Goal: Information Seeking & Learning: Learn about a topic

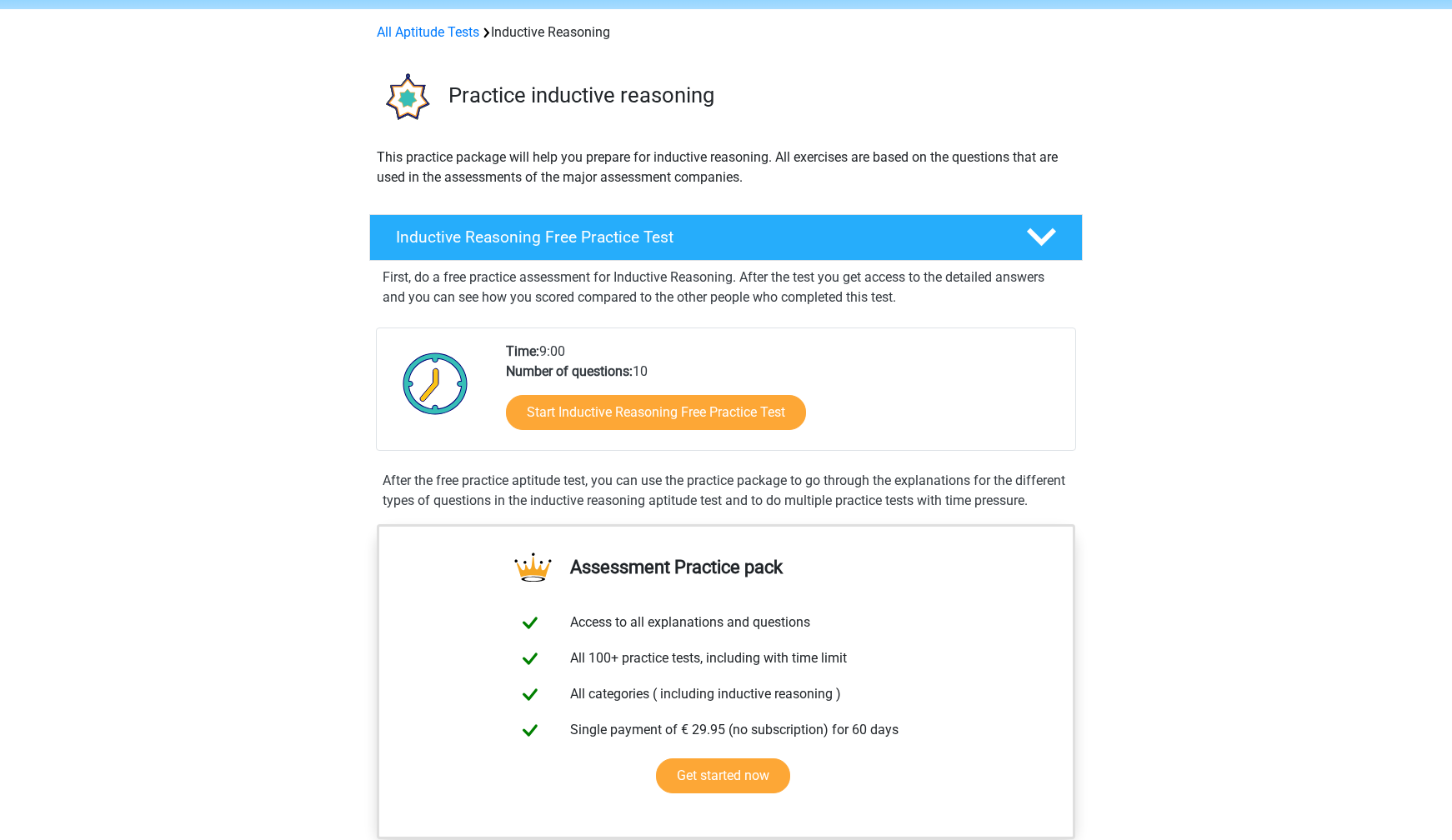
scroll to position [62, 0]
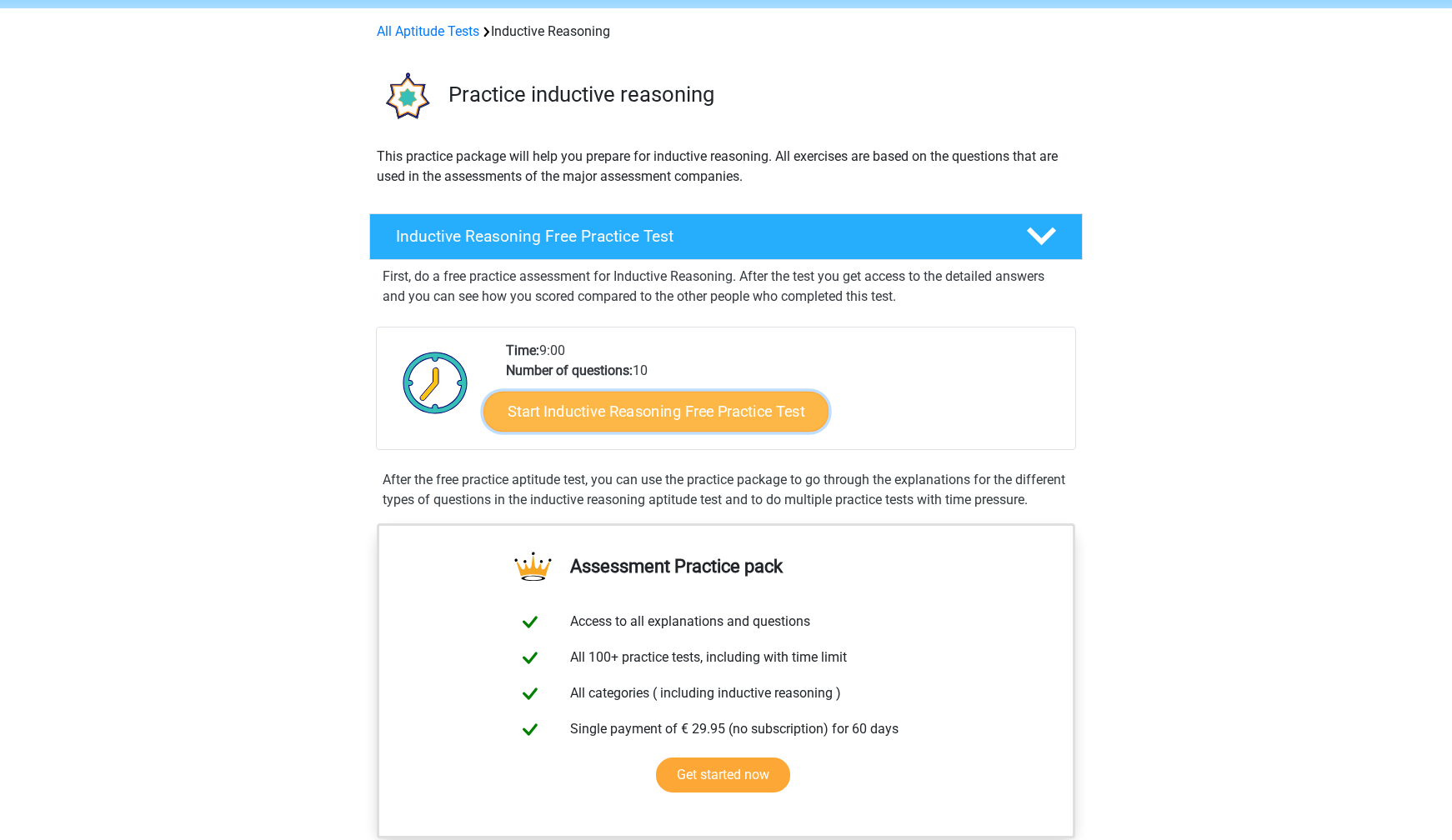
click at [653, 411] on link "Start Inductive Reasoning Free Practice Test" at bounding box center [656, 411] width 345 height 40
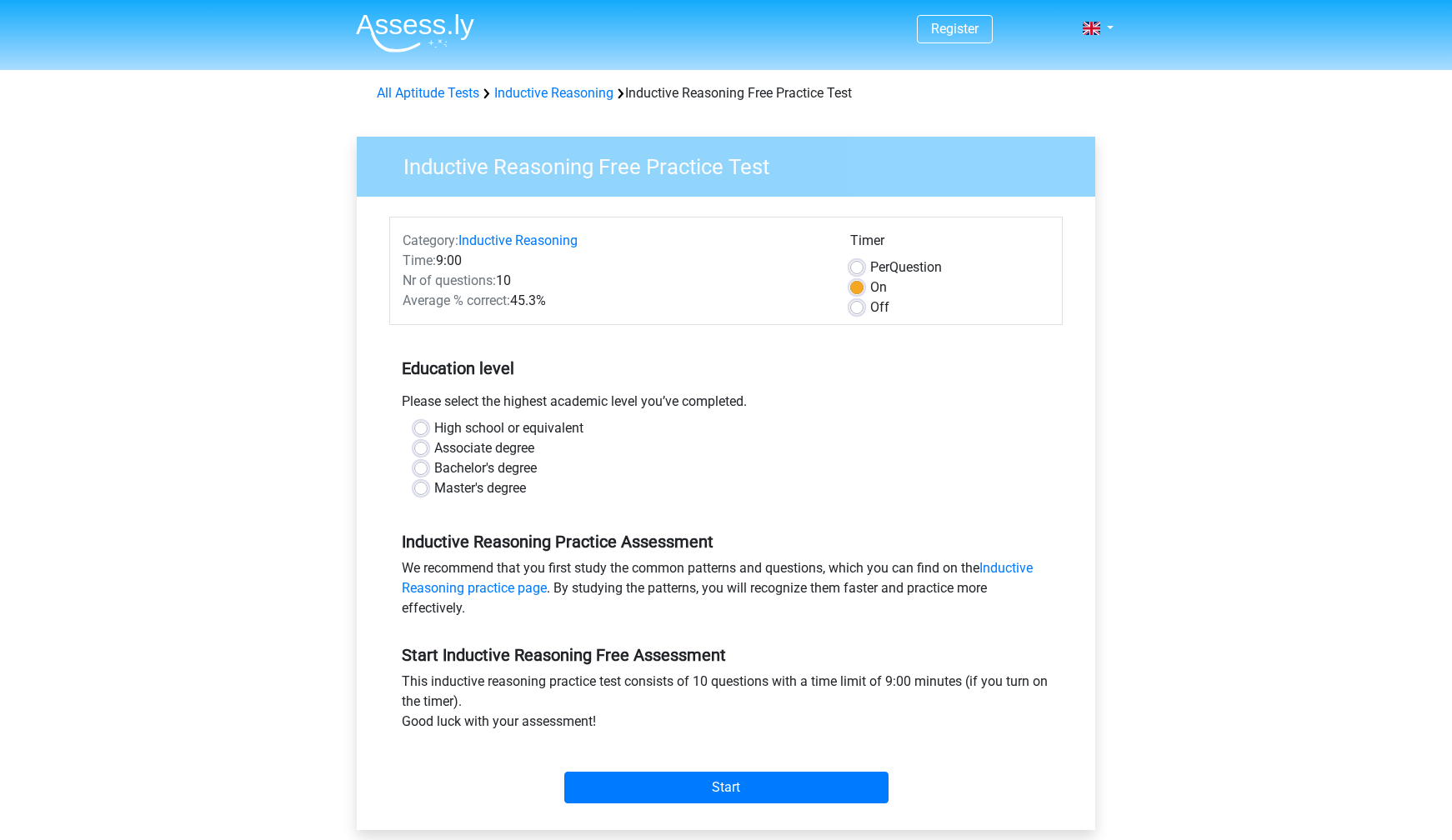
scroll to position [3, 0]
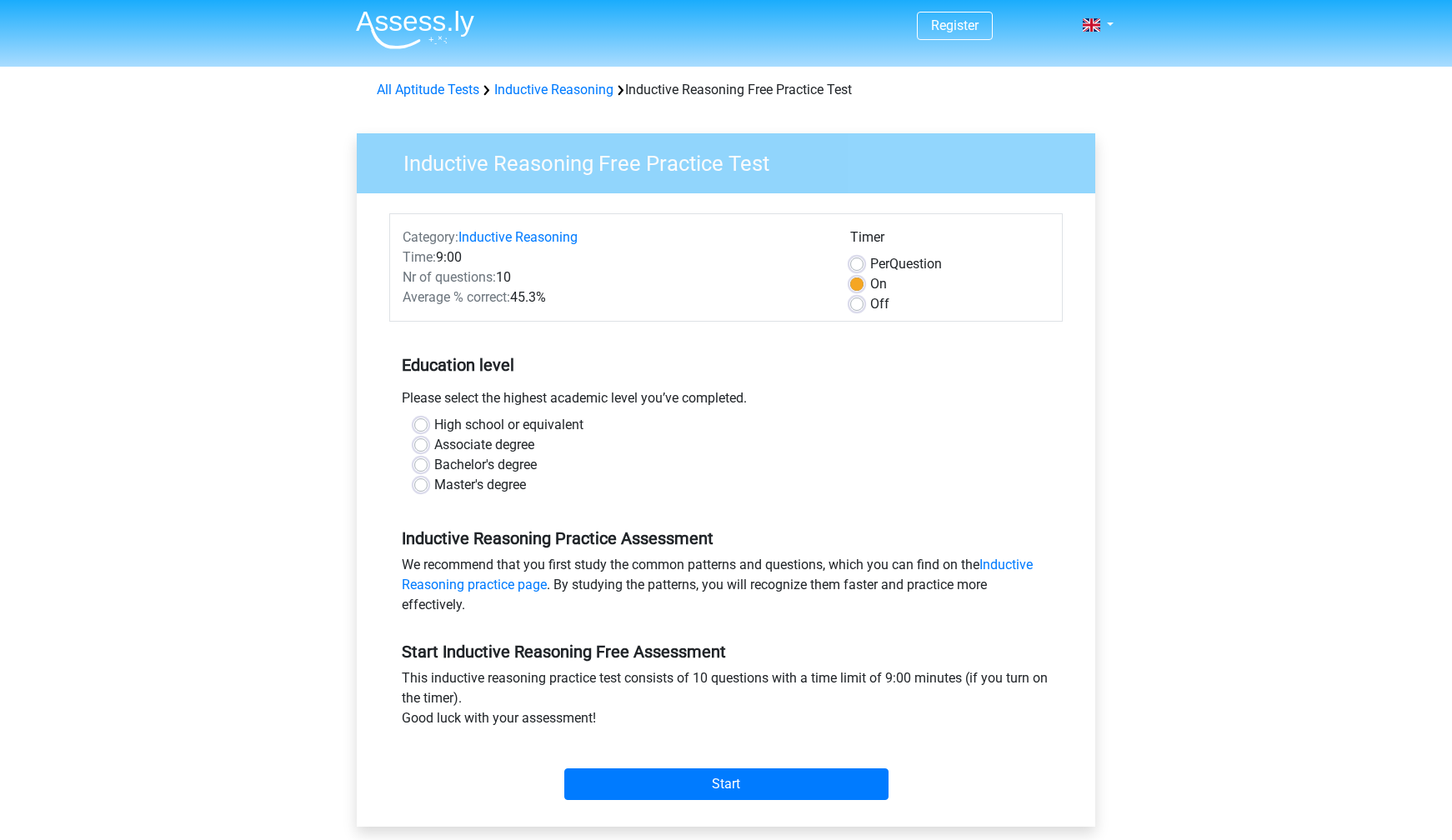
click at [510, 425] on label "High school or equivalent" at bounding box center [509, 424] width 149 height 20
click at [428, 425] on input "High school or equivalent" at bounding box center [421, 423] width 14 height 16
radio input "true"
click at [509, 442] on label "Associate degree" at bounding box center [484, 444] width 100 height 20
click at [428, 442] on input "Associate degree" at bounding box center [421, 442] width 14 height 16
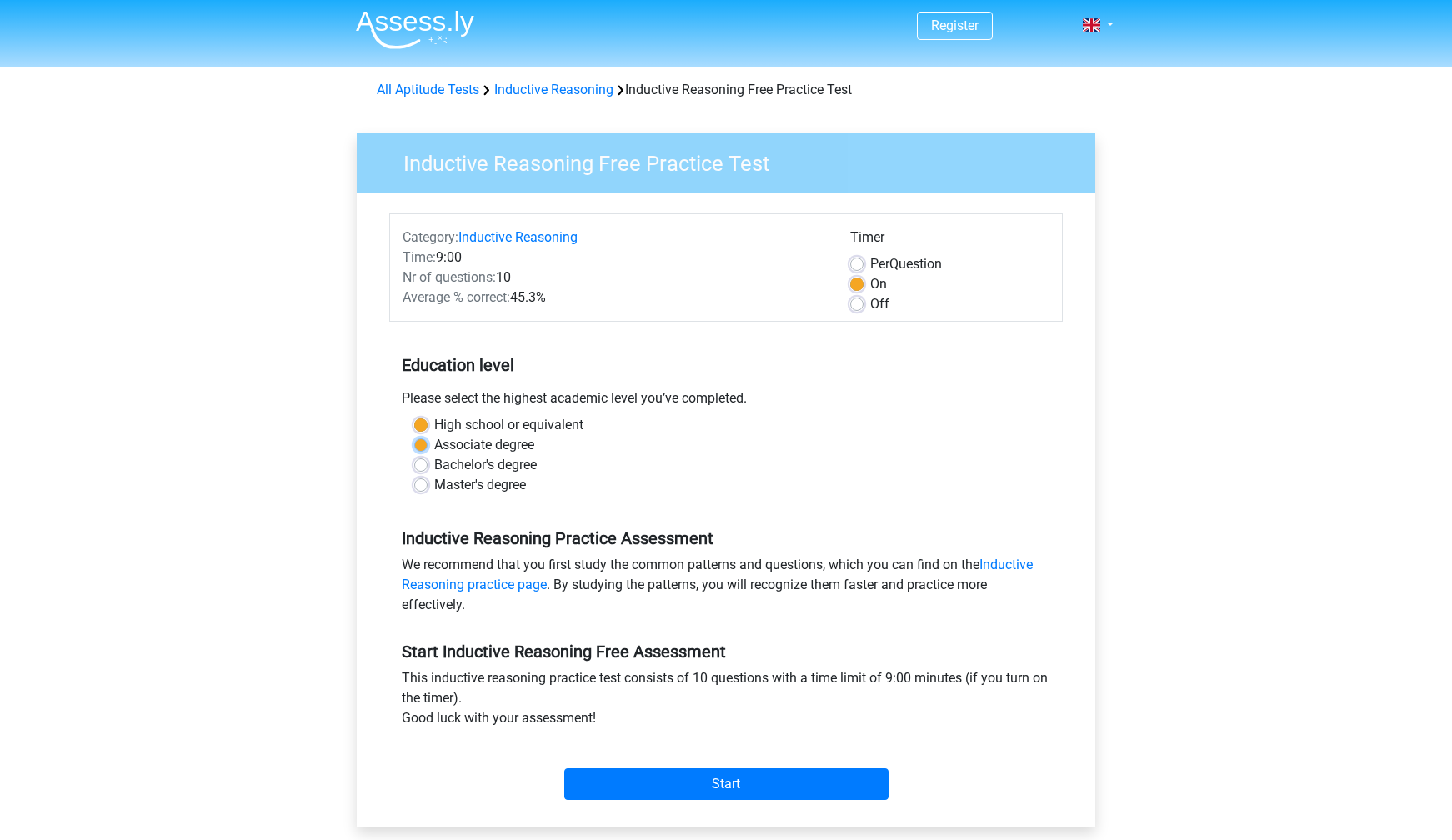
radio input "true"
click at [521, 463] on label "Bachelor's degree" at bounding box center [485, 465] width 102 height 20
click at [428, 463] on input "Bachelor's degree" at bounding box center [421, 463] width 14 height 16
radio input "true"
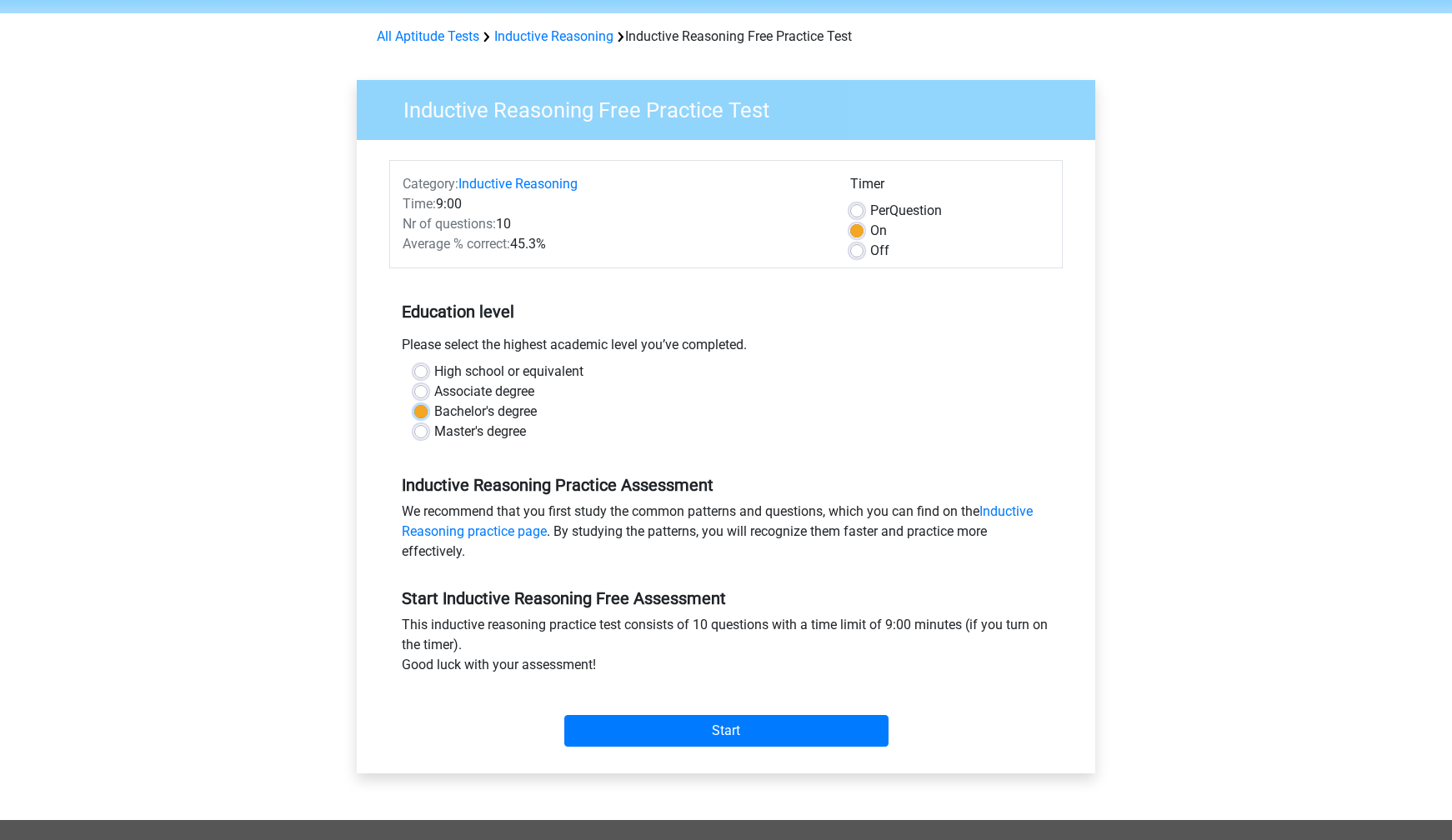
scroll to position [113, 0]
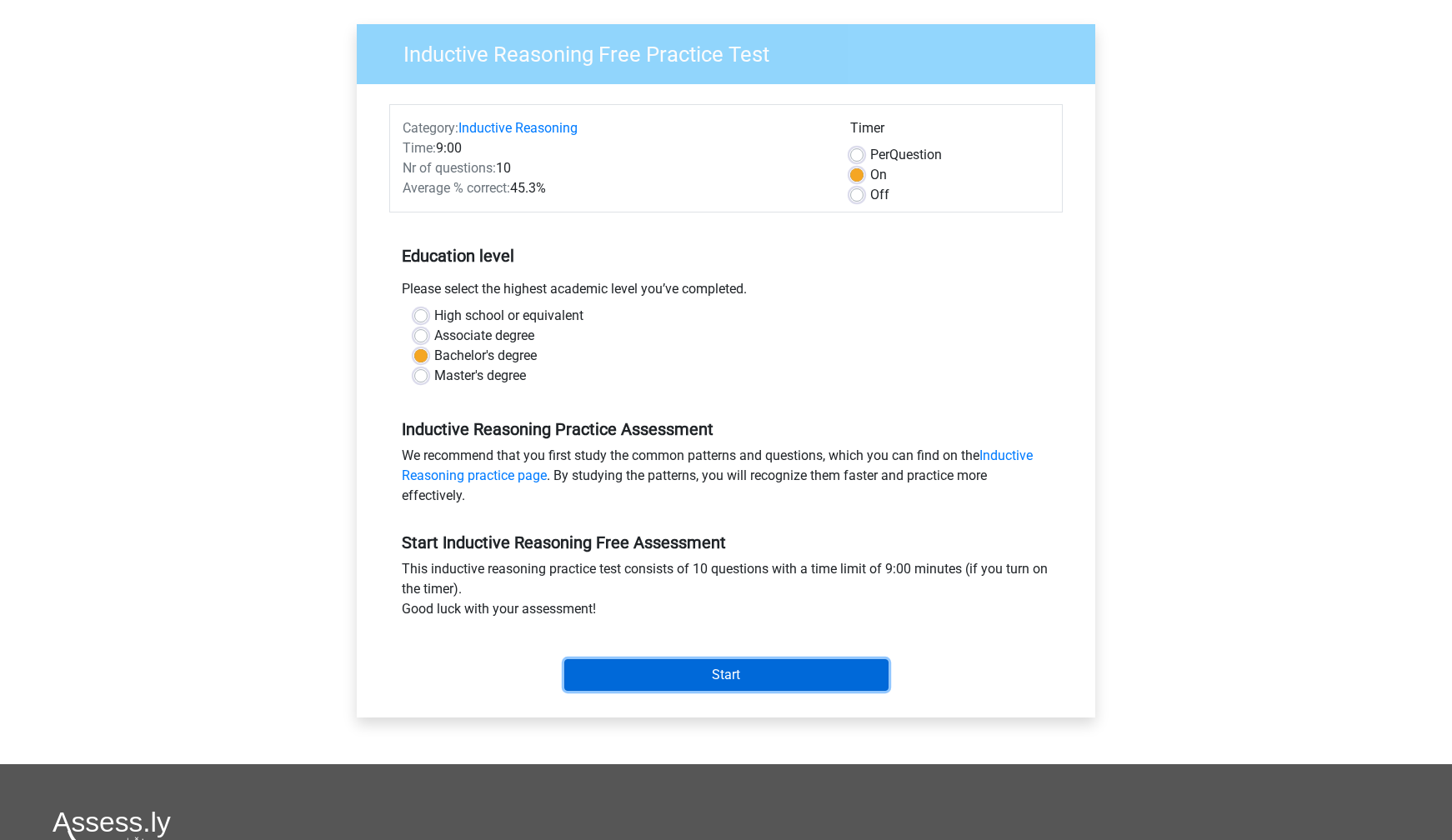
click at [718, 671] on input "Start" at bounding box center [726, 674] width 324 height 32
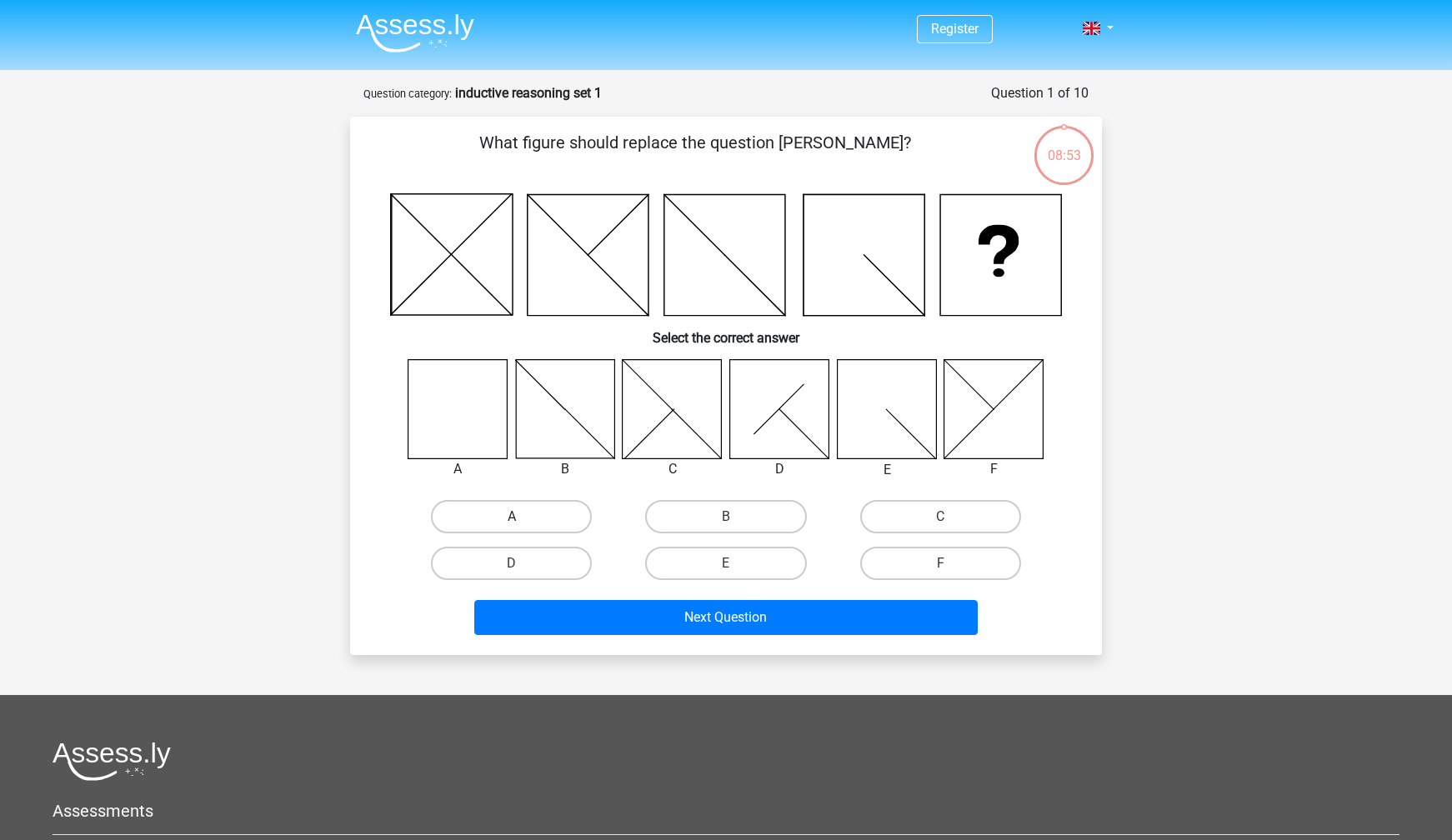
click at [522, 511] on label "A" at bounding box center [511, 516] width 161 height 33
click at [522, 517] on input "A" at bounding box center [517, 522] width 11 height 11
radio input "true"
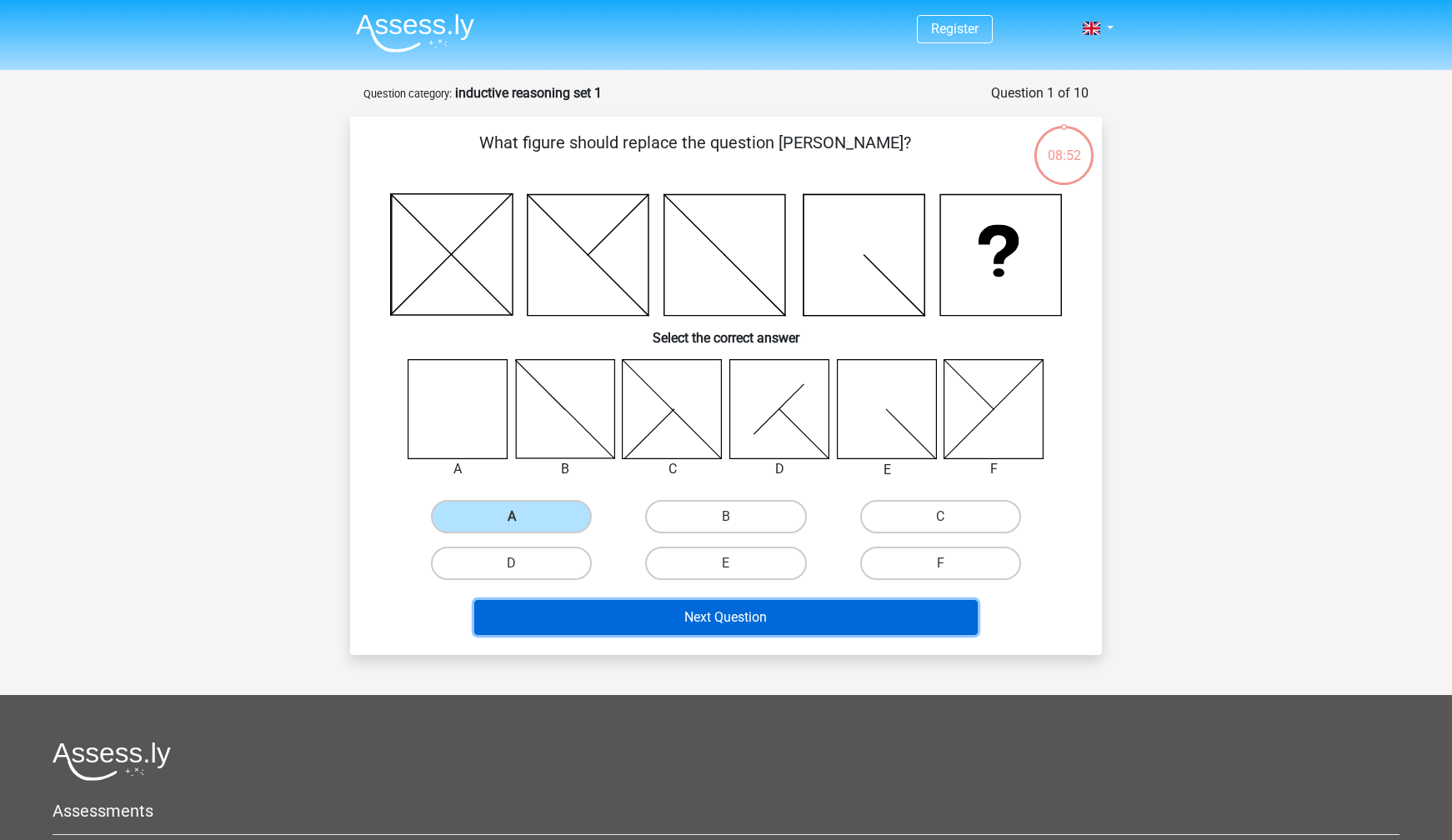
click at [638, 610] on button "Next Question" at bounding box center [726, 618] width 504 height 35
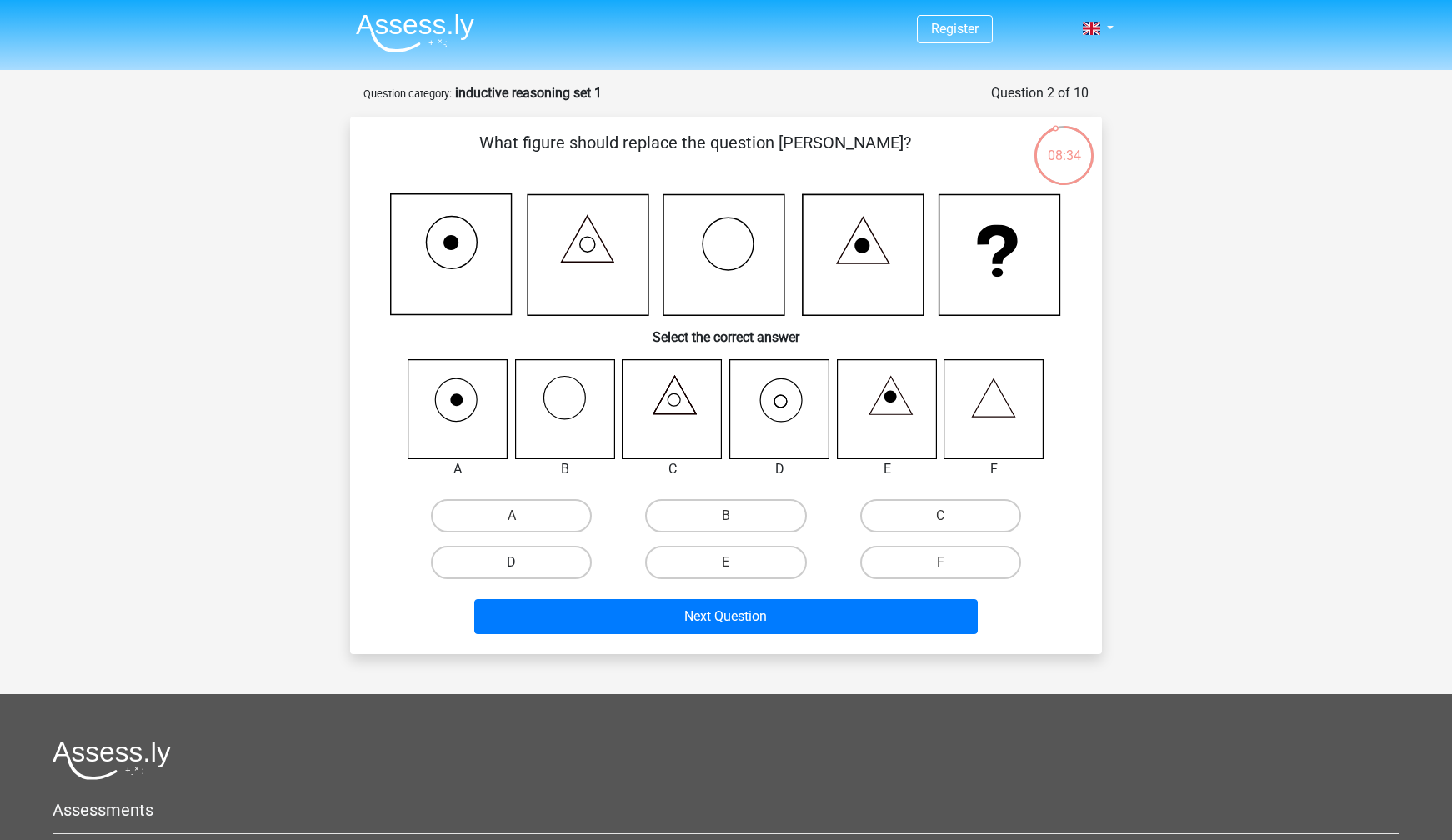
click at [546, 569] on label "D" at bounding box center [511, 562] width 161 height 33
click at [522, 569] on input "D" at bounding box center [517, 568] width 11 height 11
radio input "true"
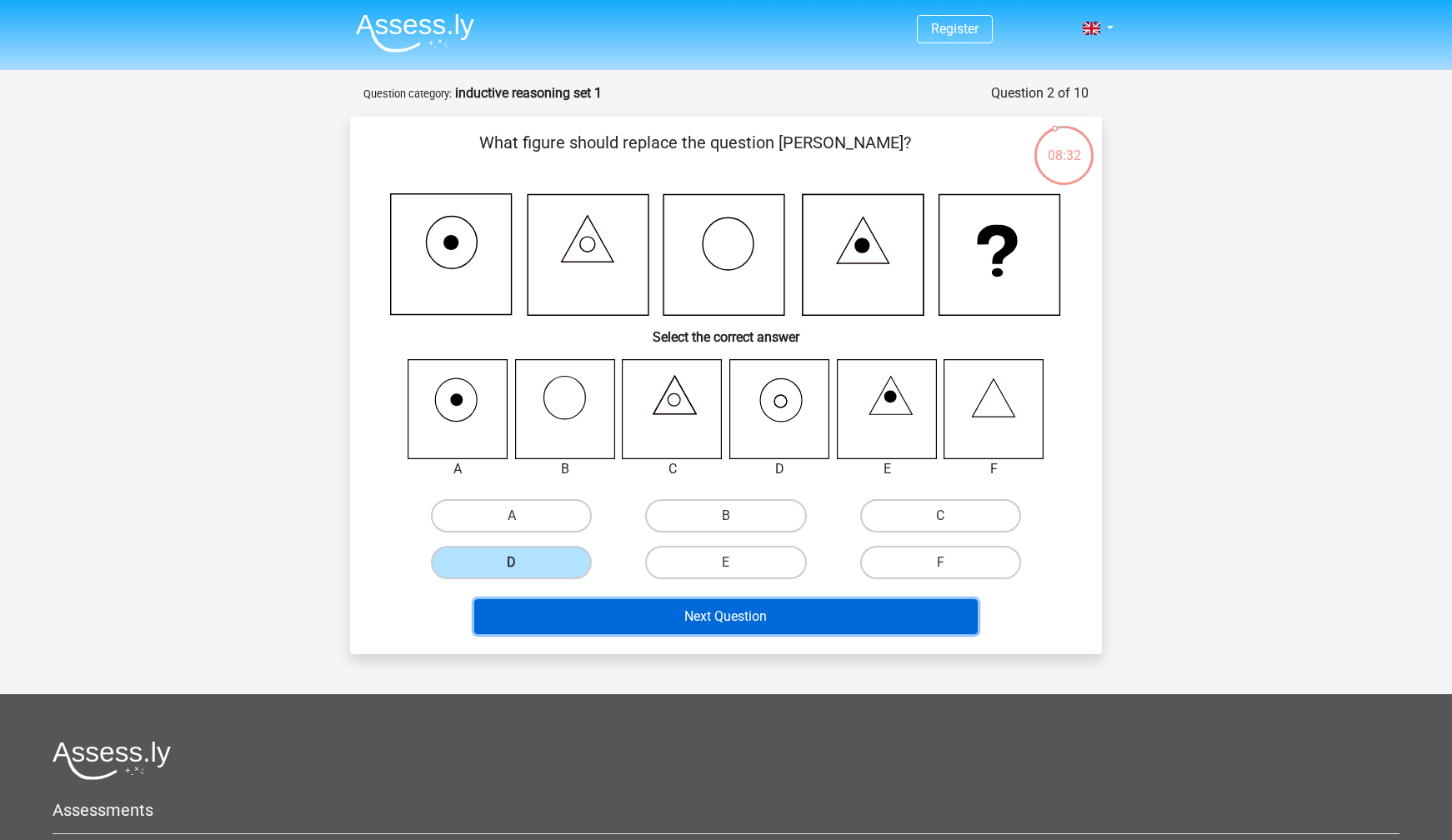
click at [692, 627] on button "Next Question" at bounding box center [726, 617] width 504 height 35
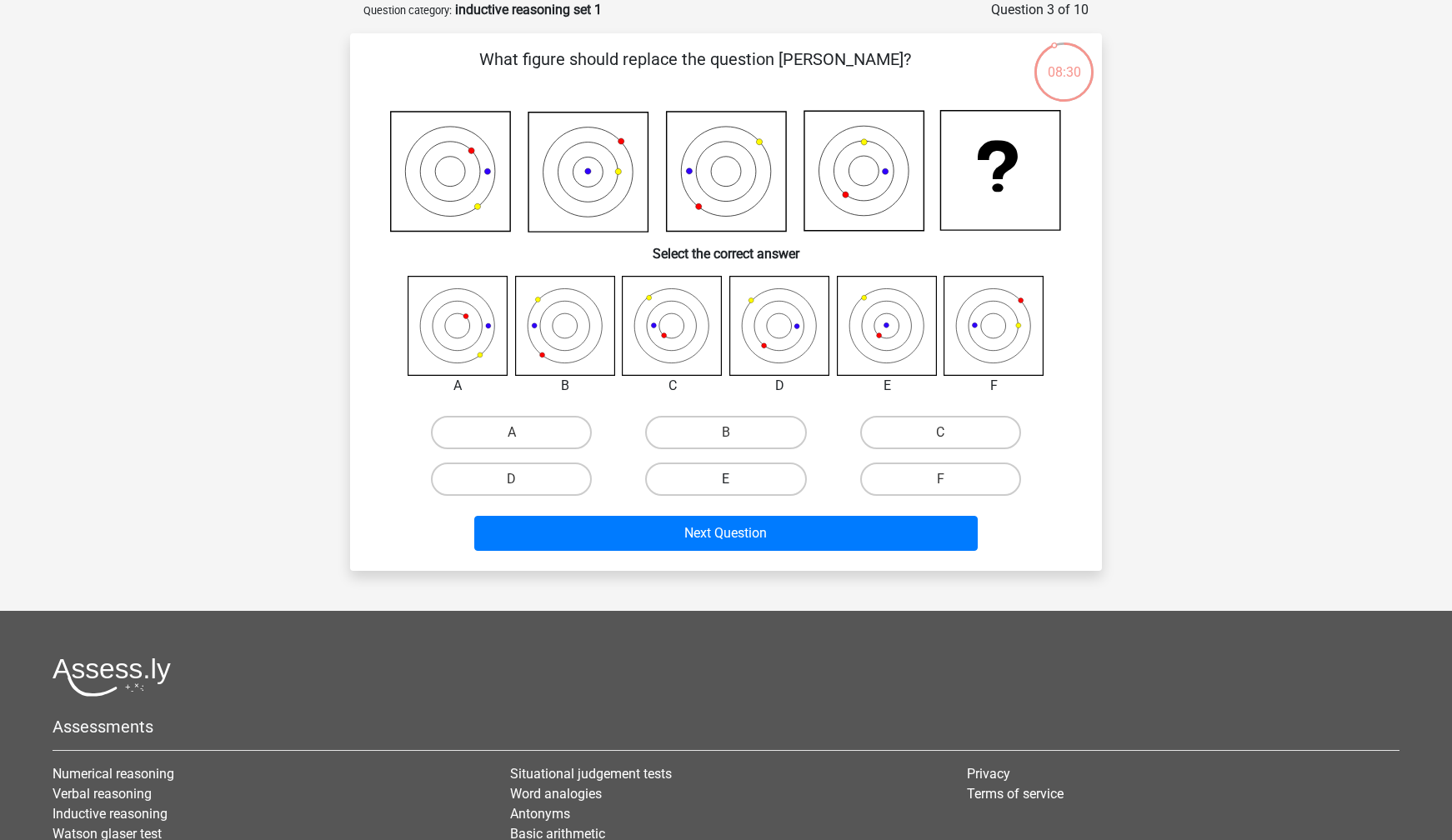
scroll to position [32, 0]
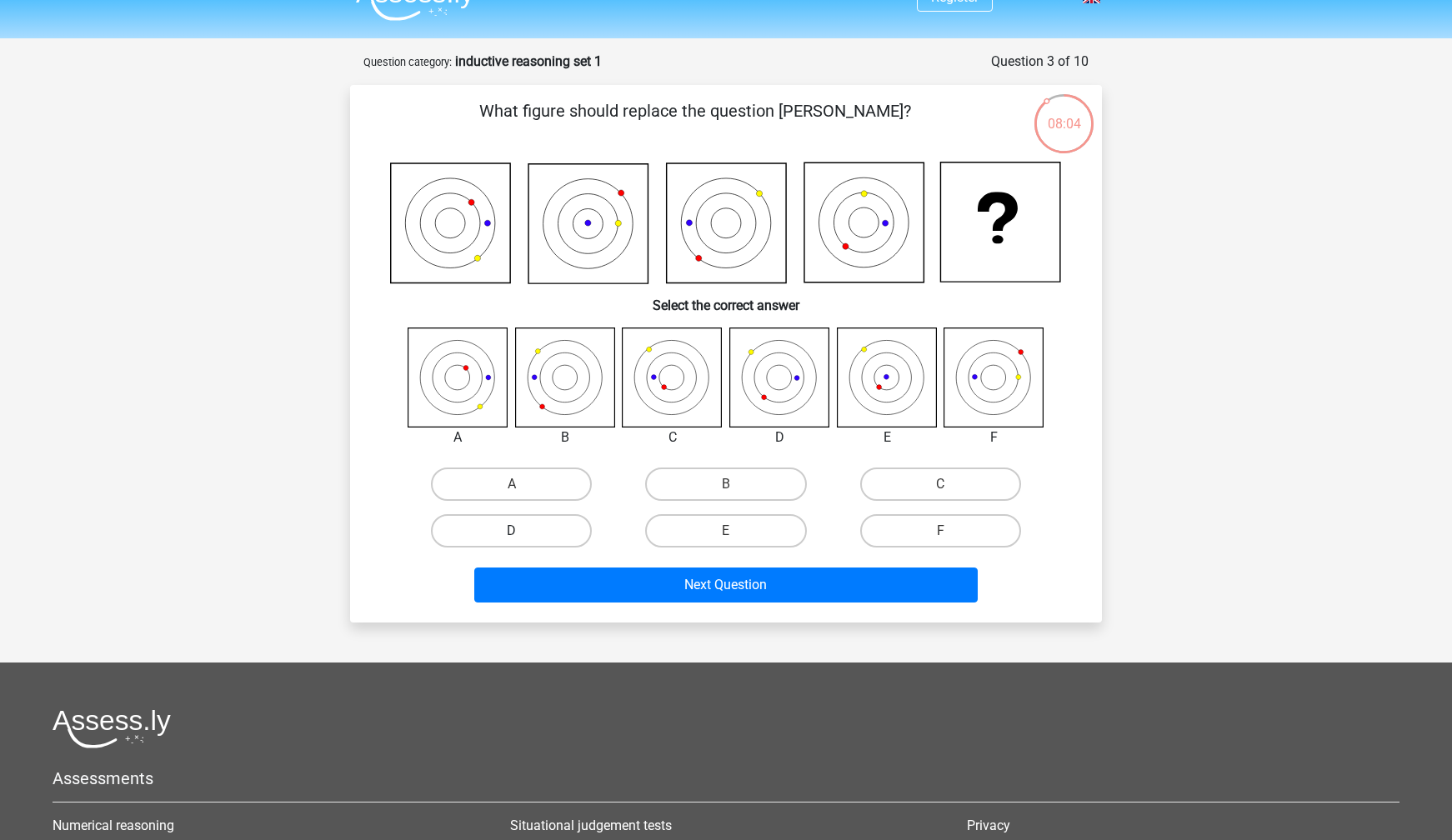
click at [523, 531] on label "D" at bounding box center [511, 531] width 161 height 33
click at [522, 531] on input "D" at bounding box center [517, 536] width 11 height 11
radio input "true"
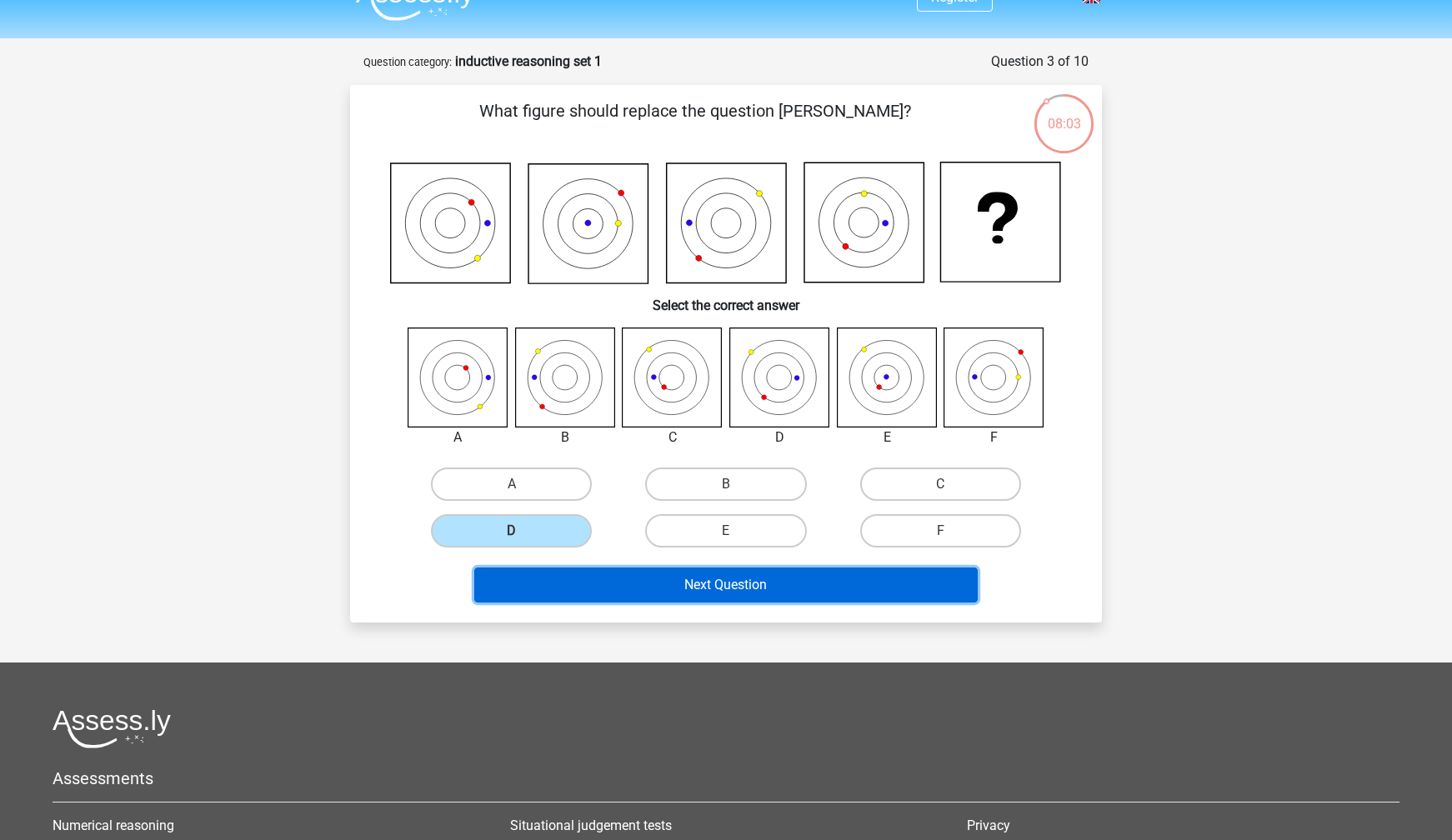
click at [632, 592] on button "Next Question" at bounding box center [726, 585] width 504 height 35
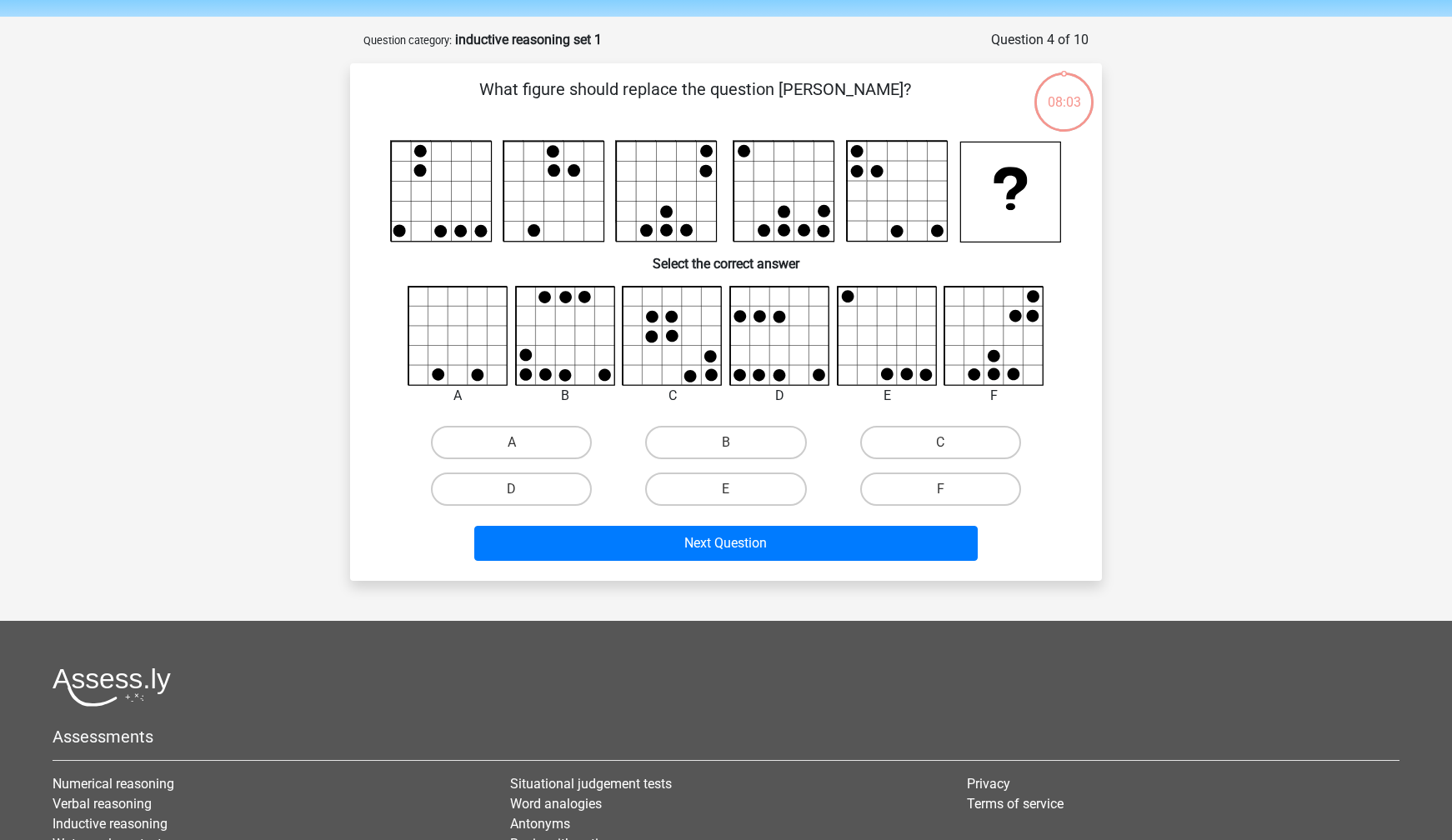
scroll to position [35, 0]
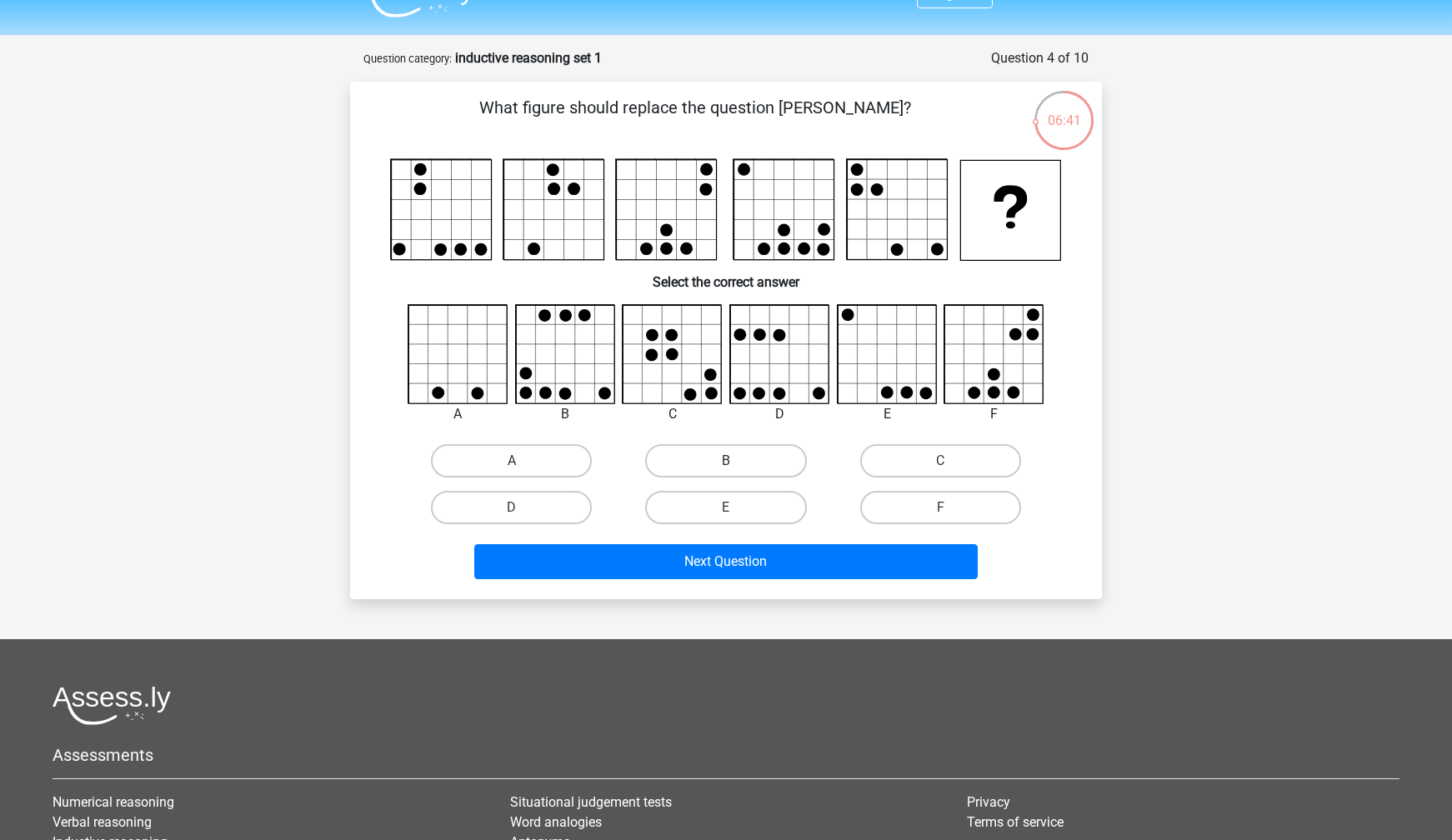
click at [724, 467] on label "B" at bounding box center [725, 460] width 161 height 33
click at [726, 467] on input "B" at bounding box center [731, 466] width 11 height 11
radio input "true"
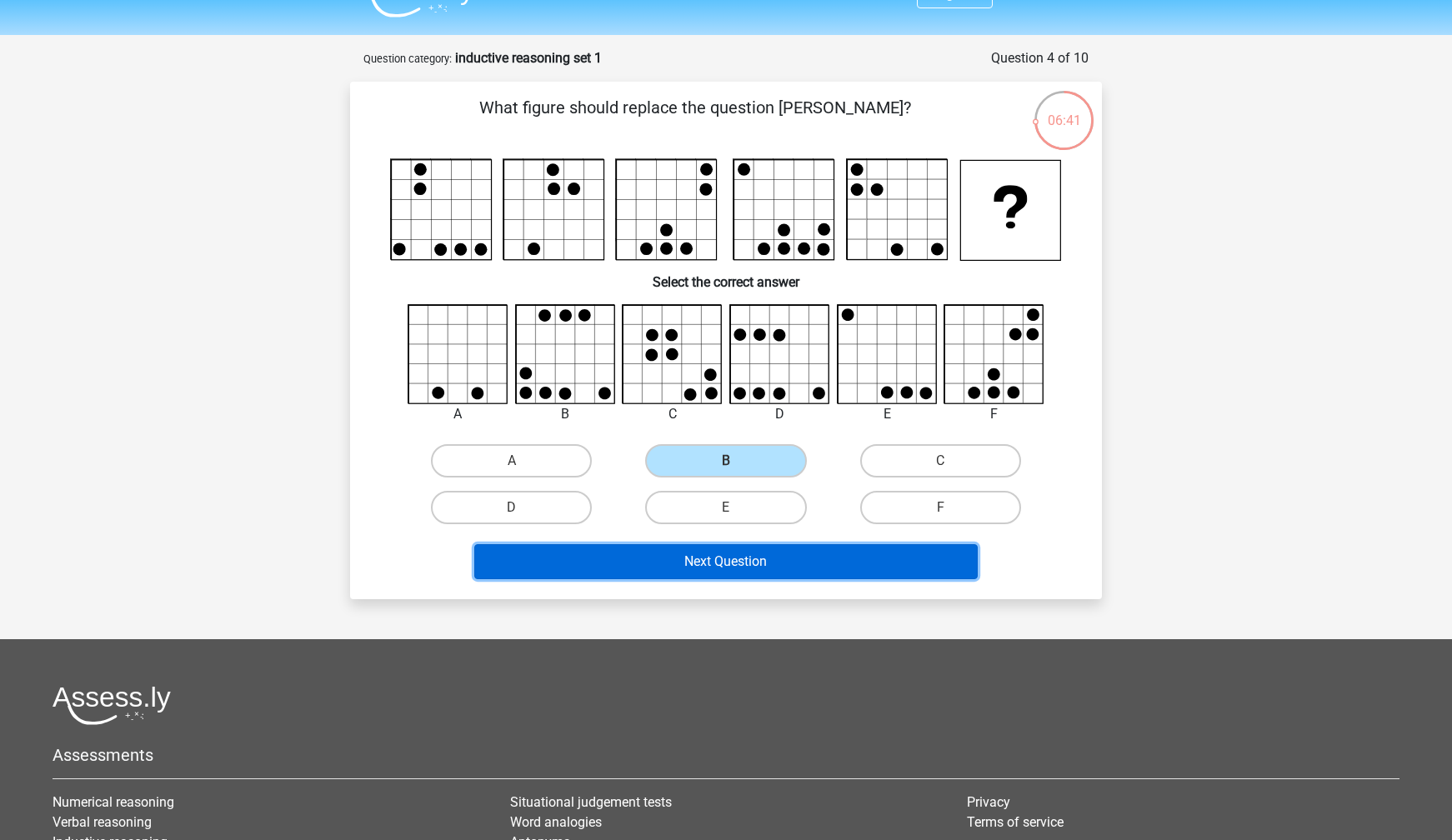
click at [719, 575] on button "Next Question" at bounding box center [726, 562] width 504 height 35
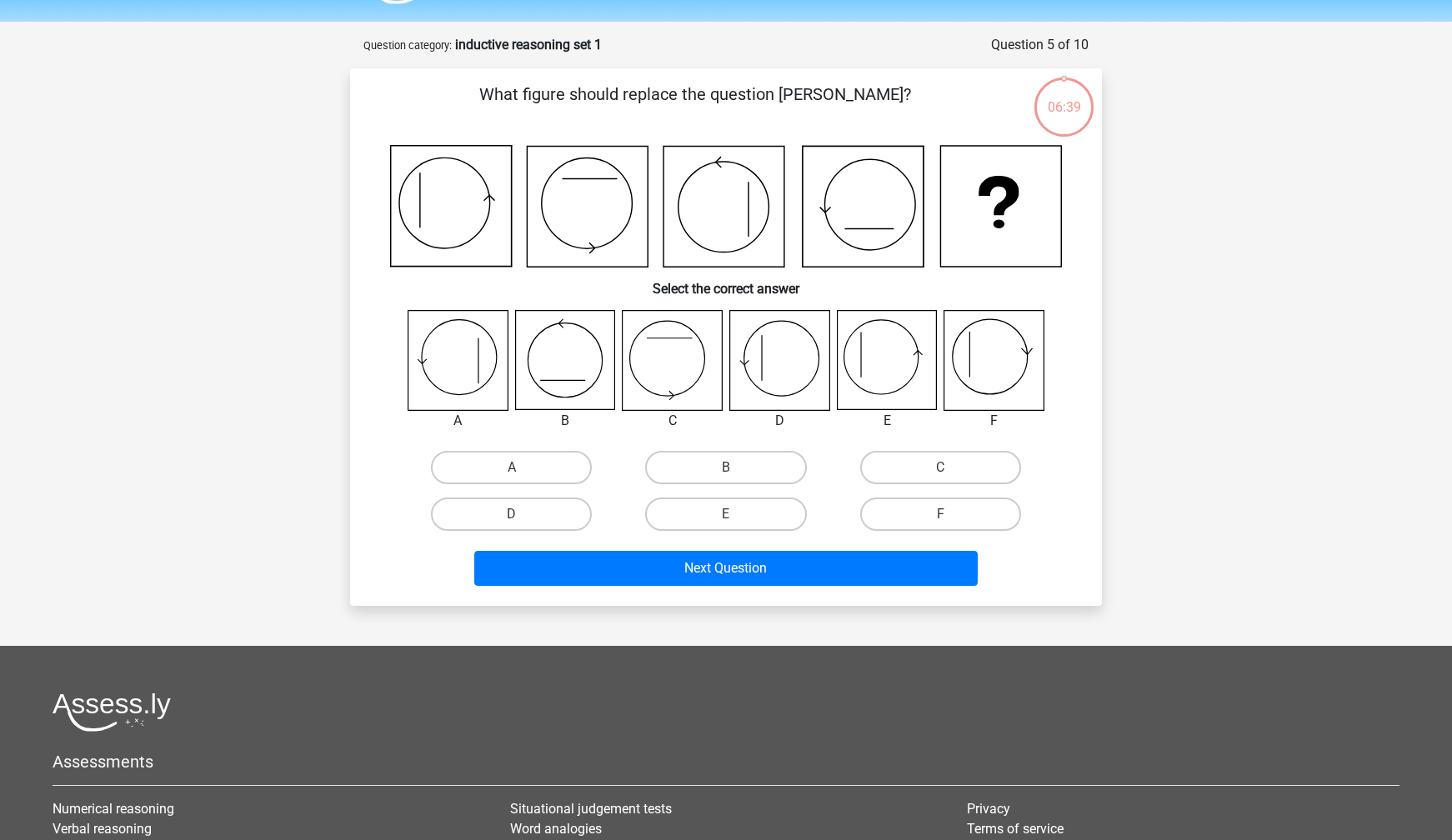
scroll to position [42, 0]
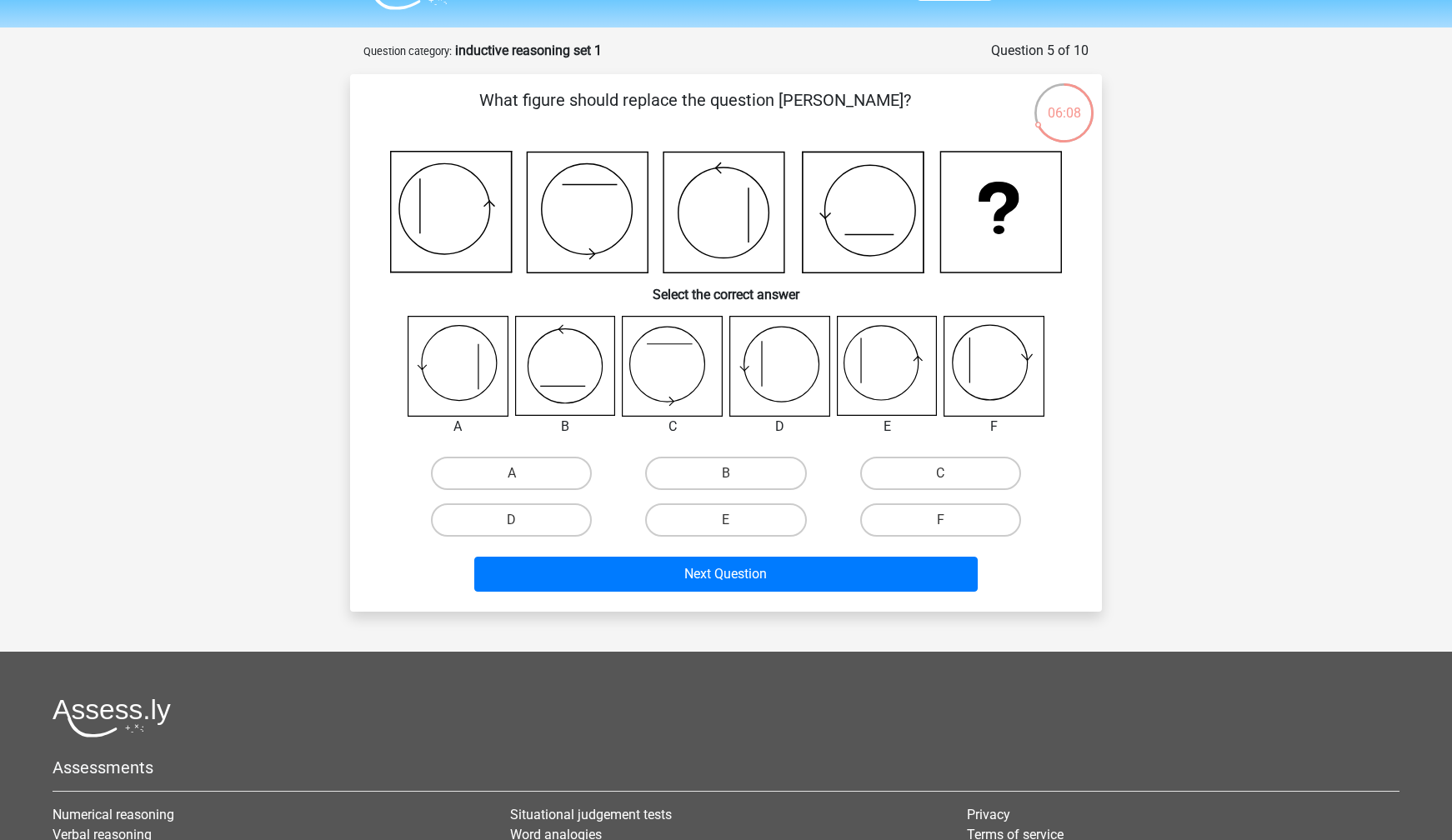
click at [763, 366] on icon at bounding box center [779, 366] width 99 height 99
click at [568, 519] on label "D" at bounding box center [511, 520] width 161 height 33
click at [522, 520] on input "D" at bounding box center [517, 525] width 11 height 11
radio input "true"
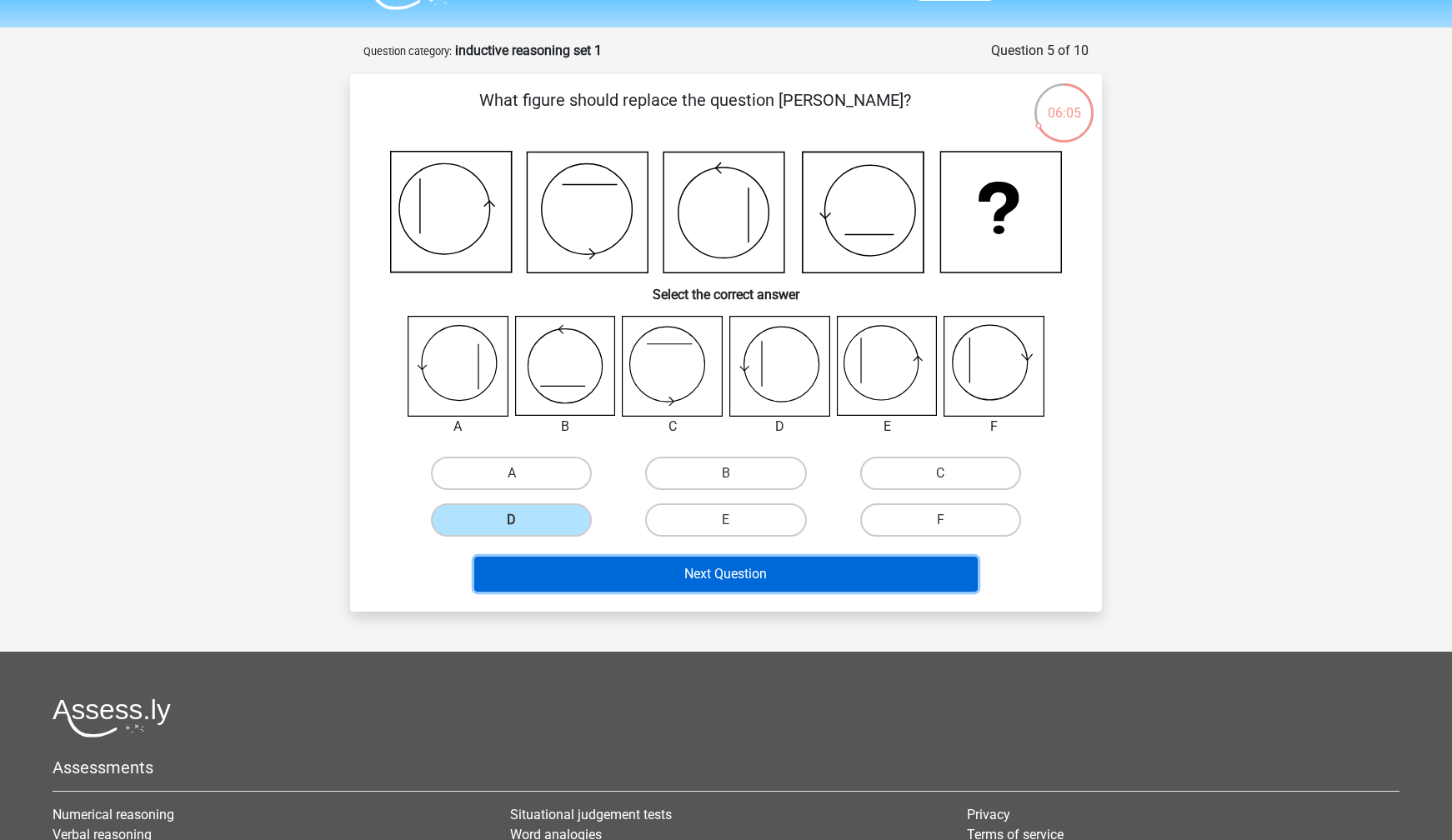
click at [644, 573] on button "Next Question" at bounding box center [726, 574] width 504 height 35
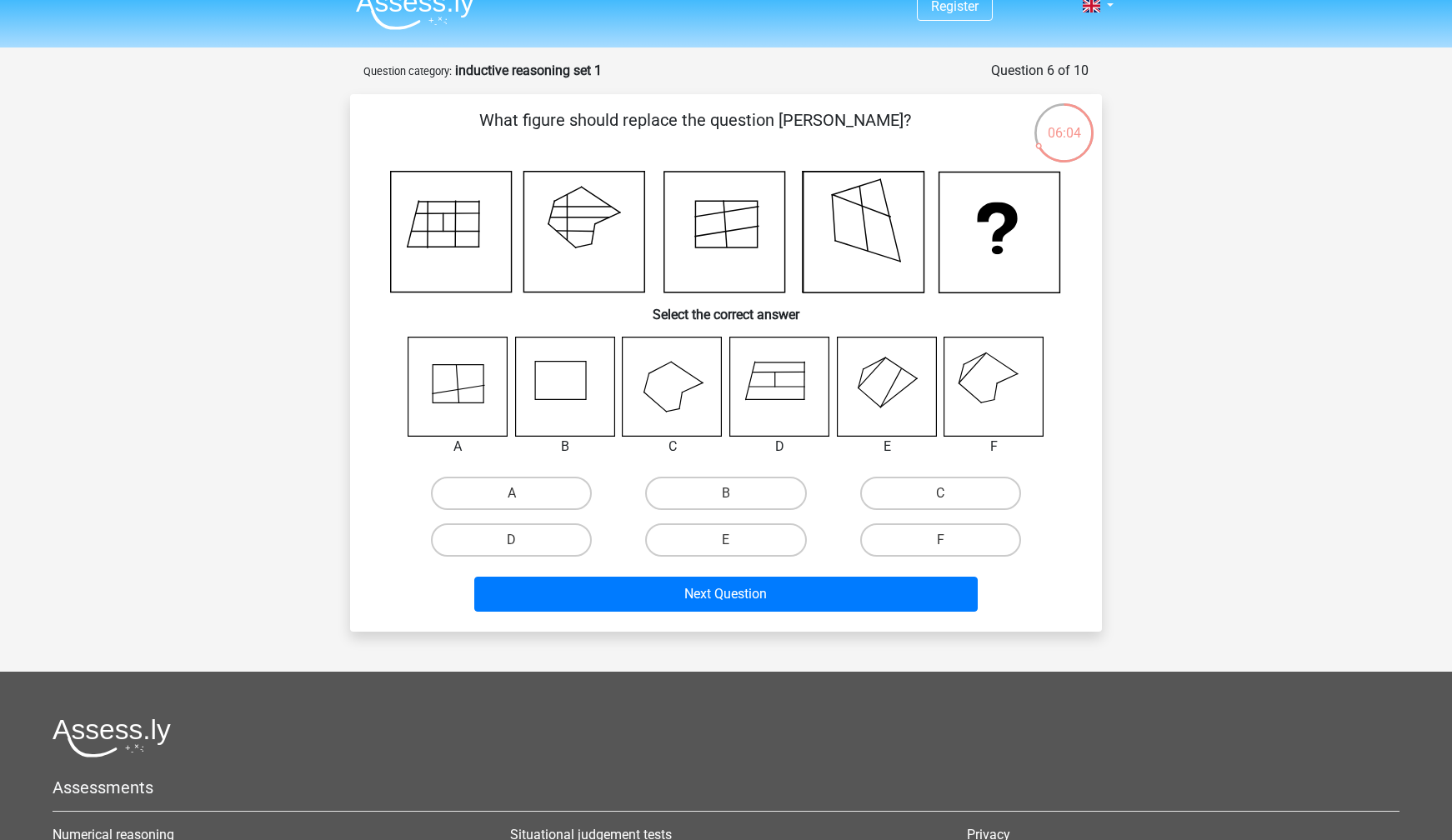
scroll to position [14, 0]
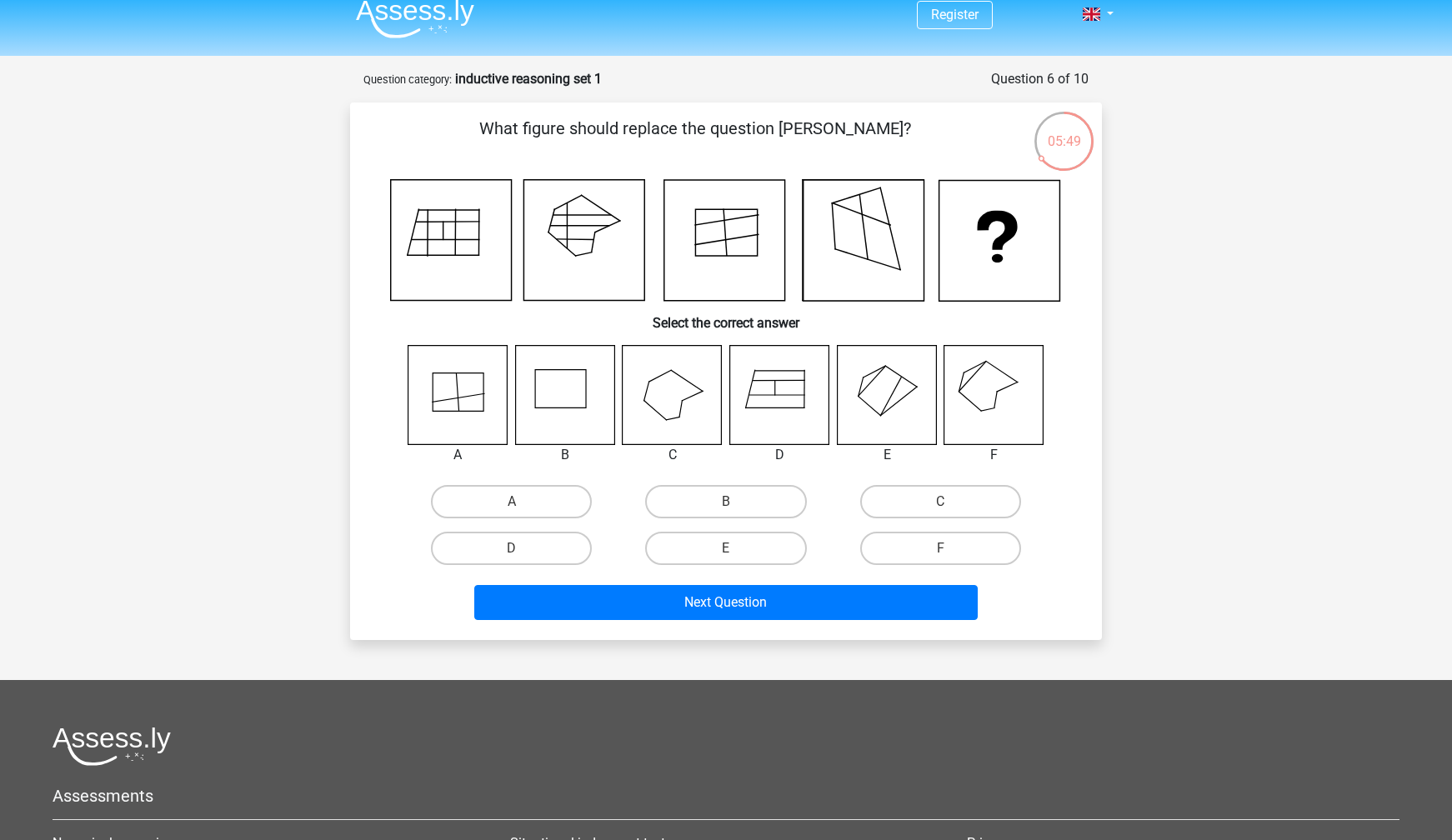
click at [990, 376] on icon at bounding box center [993, 394] width 99 height 99
click at [956, 542] on label "F" at bounding box center [940, 548] width 161 height 33
click at [951, 548] on input "F" at bounding box center [945, 553] width 11 height 11
radio input "true"
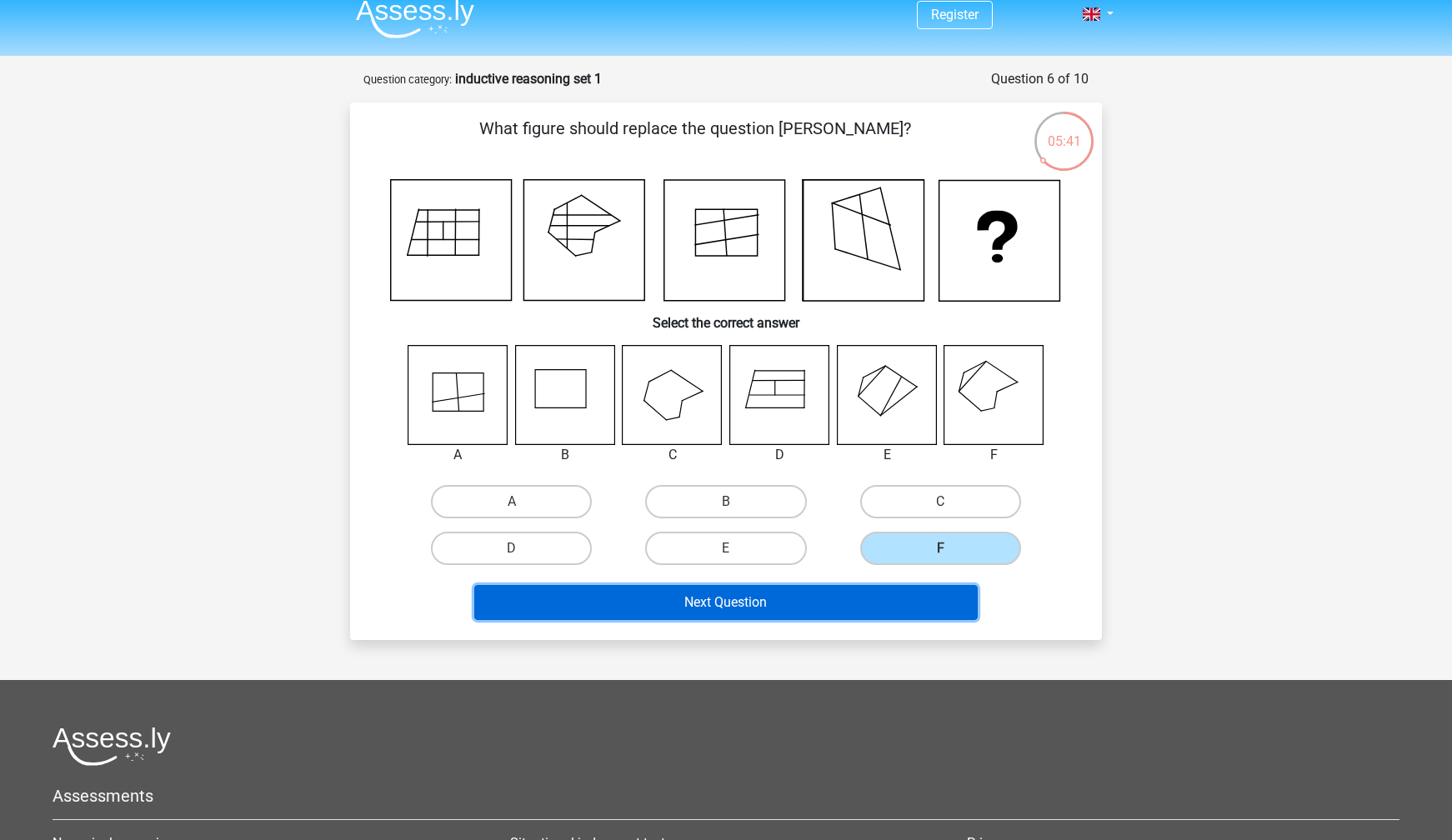
click at [893, 601] on button "Next Question" at bounding box center [726, 602] width 504 height 35
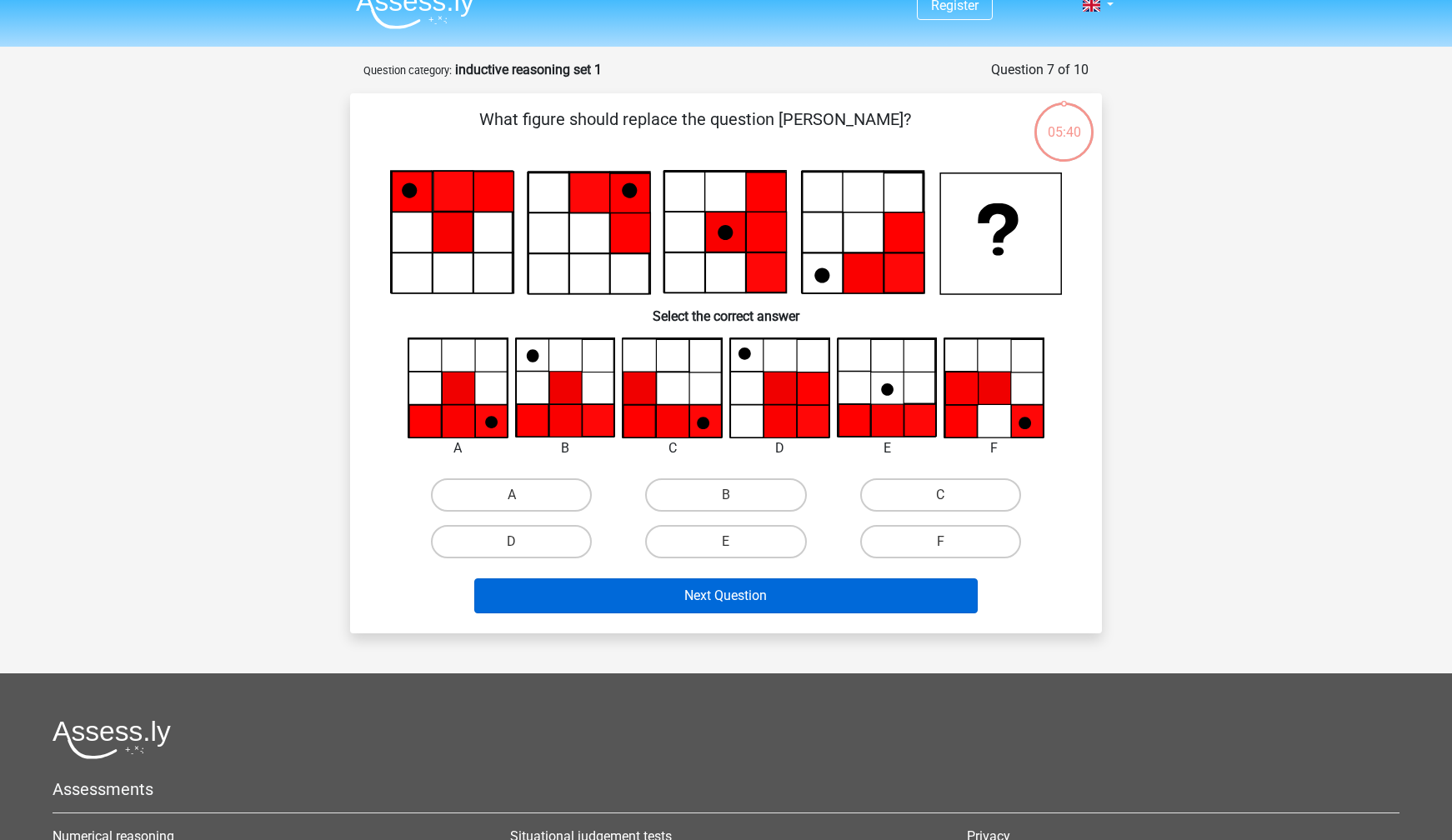
scroll to position [0, 0]
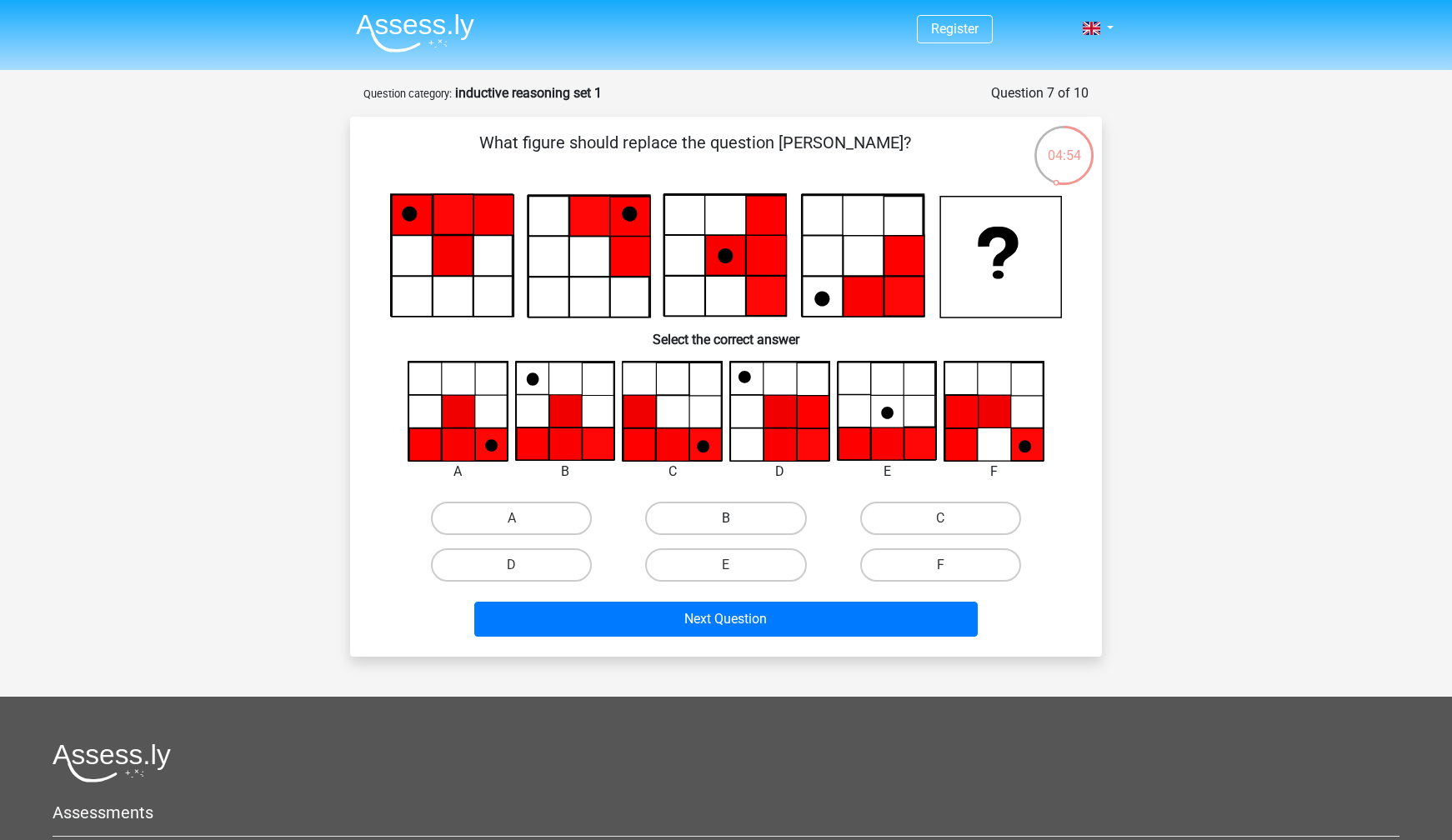
click at [668, 519] on label "B" at bounding box center [725, 518] width 161 height 33
click at [726, 519] on input "B" at bounding box center [731, 523] width 11 height 11
radio input "true"
click at [654, 599] on div "Next Question" at bounding box center [726, 616] width 699 height 55
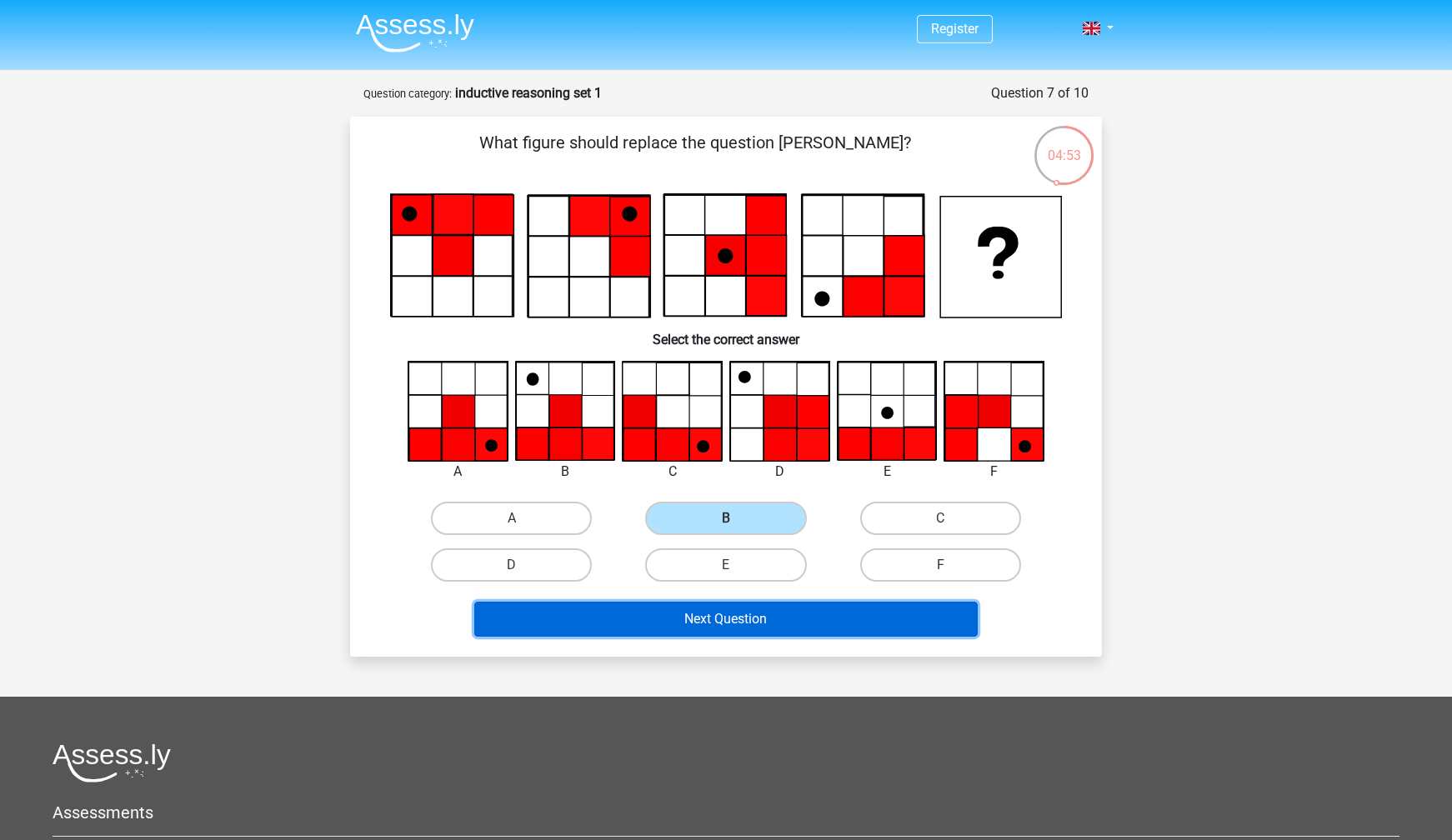
click at [654, 618] on button "Next Question" at bounding box center [726, 618] width 504 height 35
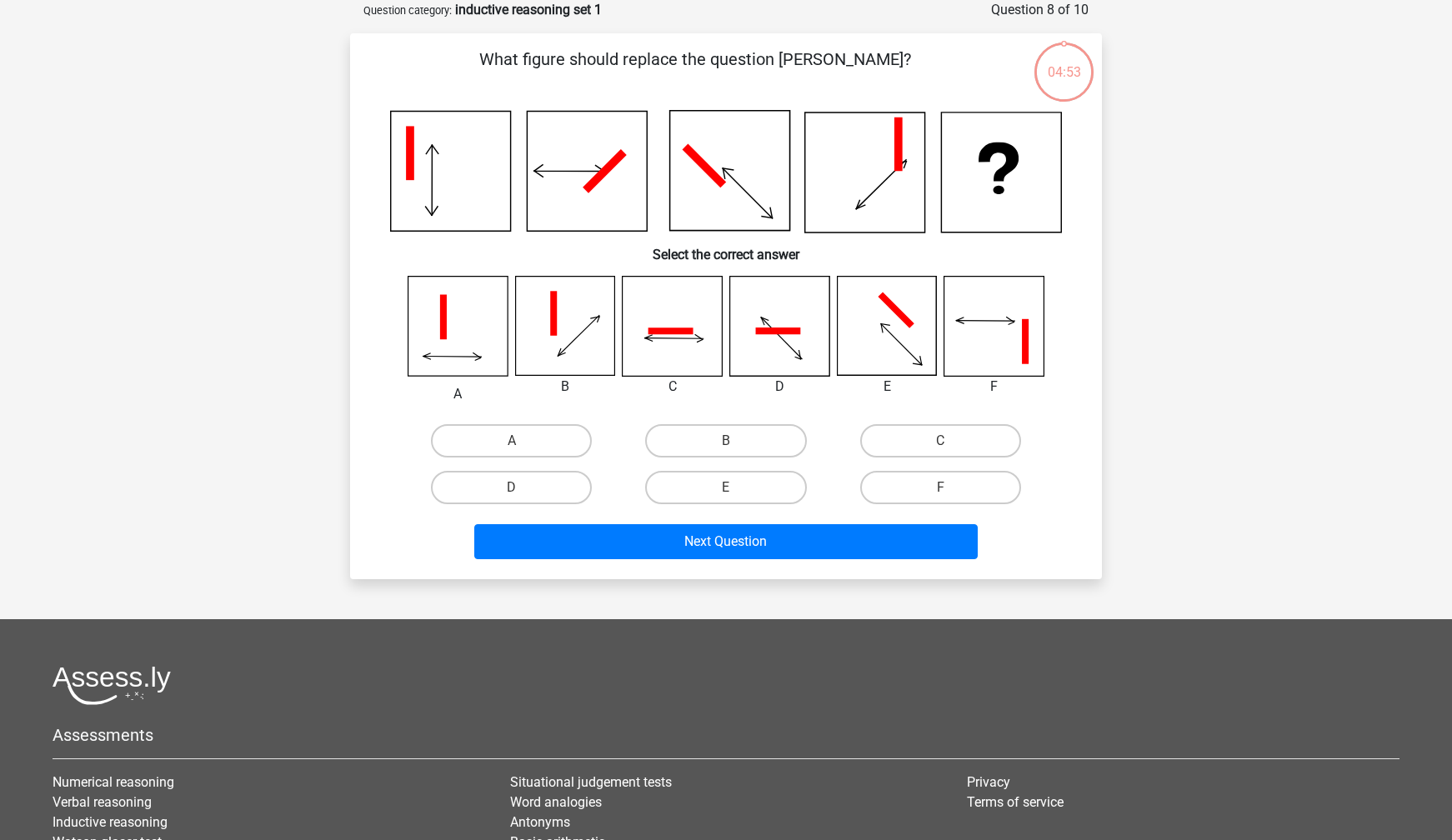
scroll to position [61, 0]
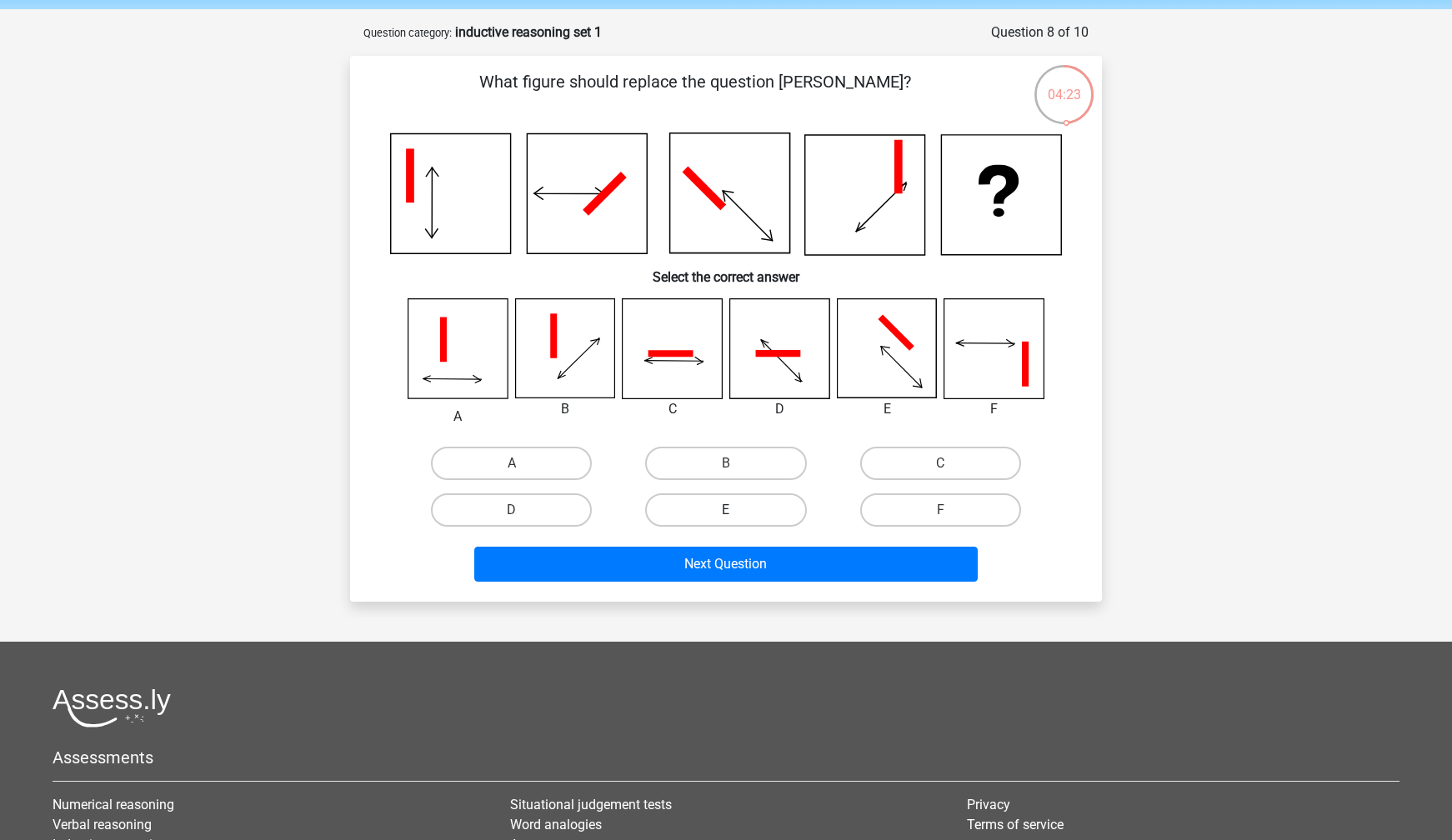
click at [742, 506] on label "E" at bounding box center [725, 509] width 161 height 33
click at [737, 510] on input "E" at bounding box center [731, 515] width 11 height 11
radio input "true"
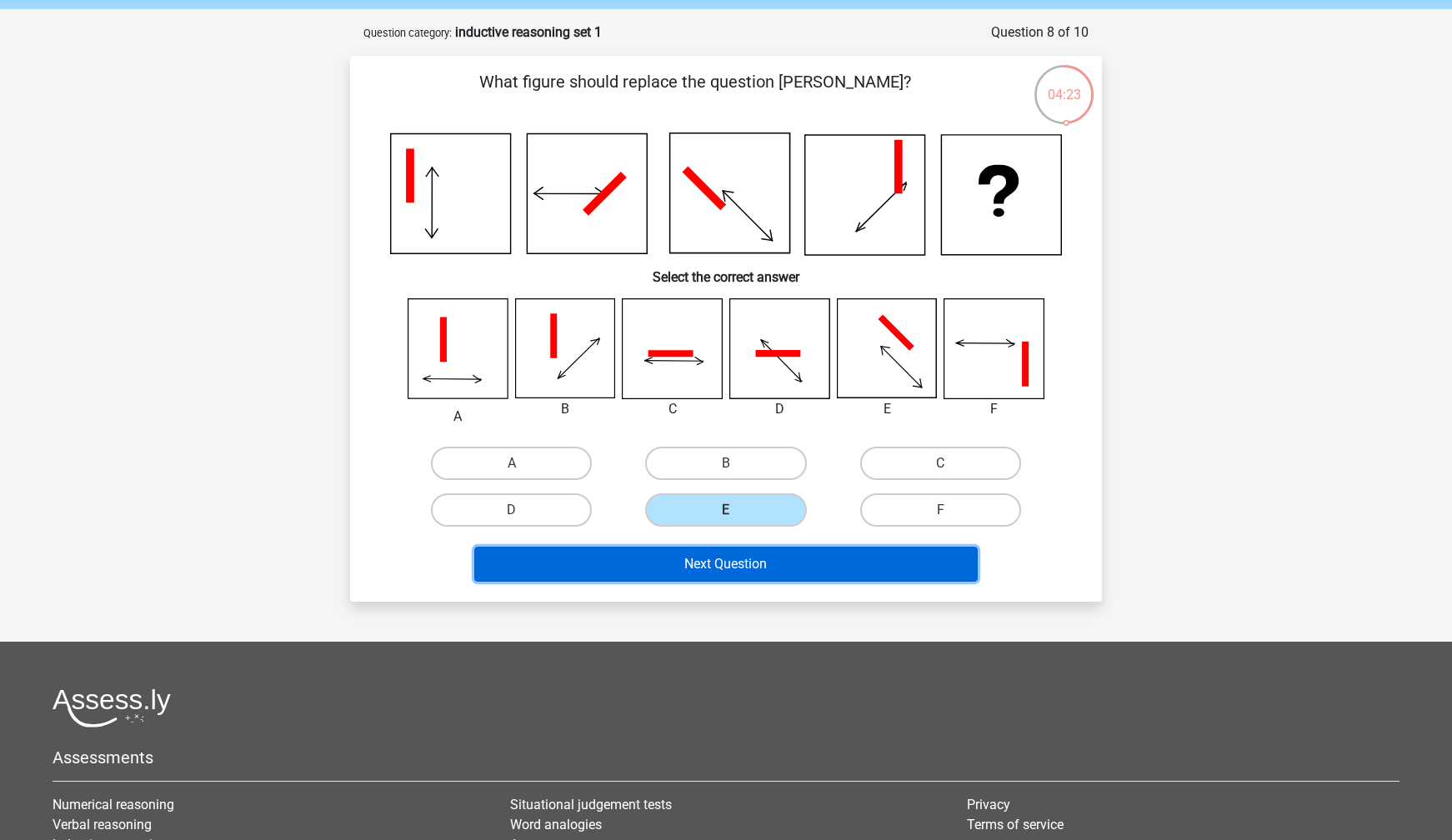
click at [742, 561] on button "Next Question" at bounding box center [726, 563] width 504 height 35
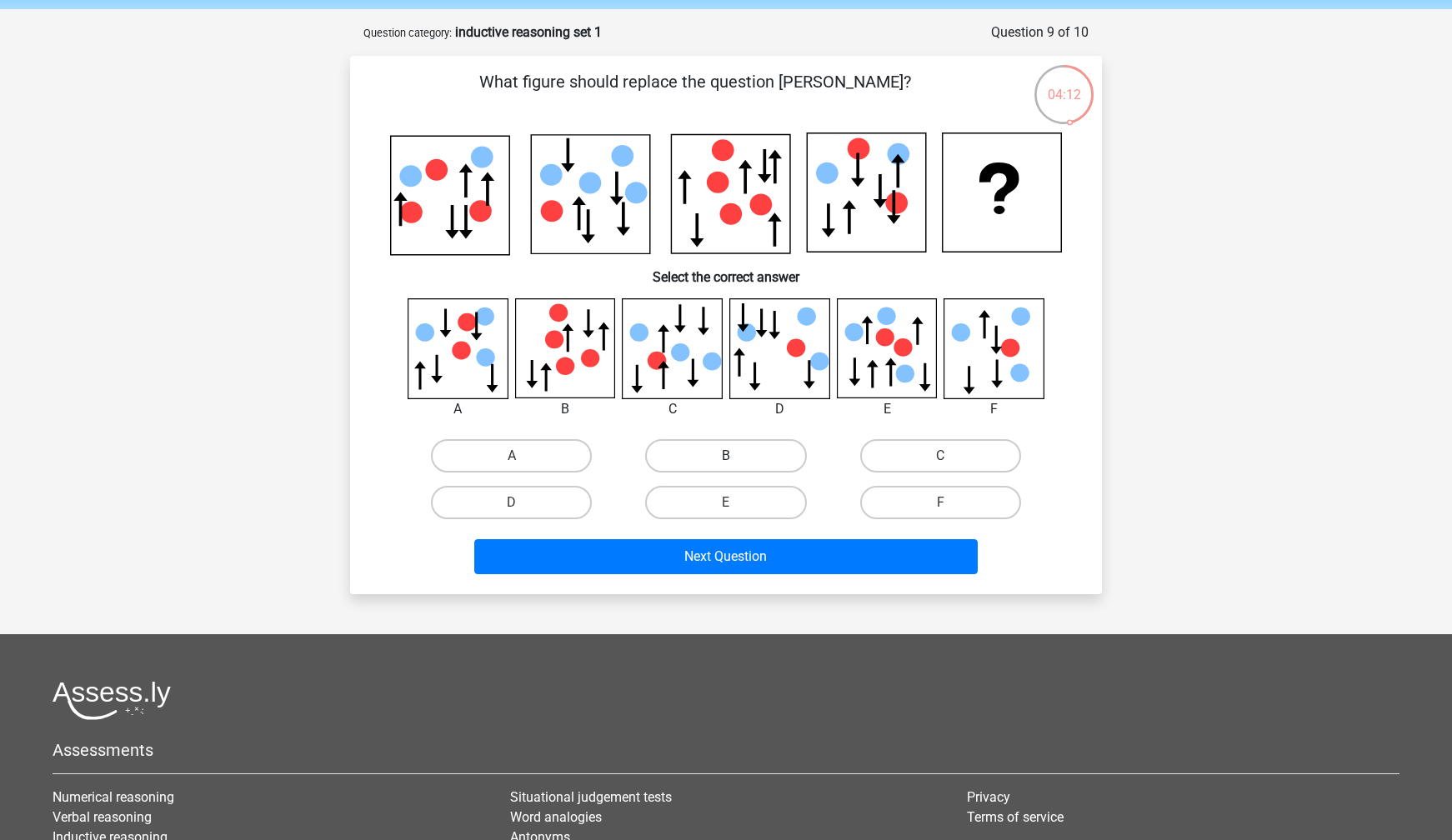
click at [720, 453] on label "B" at bounding box center [725, 455] width 161 height 33
click at [726, 456] on input "B" at bounding box center [731, 461] width 11 height 11
radio input "true"
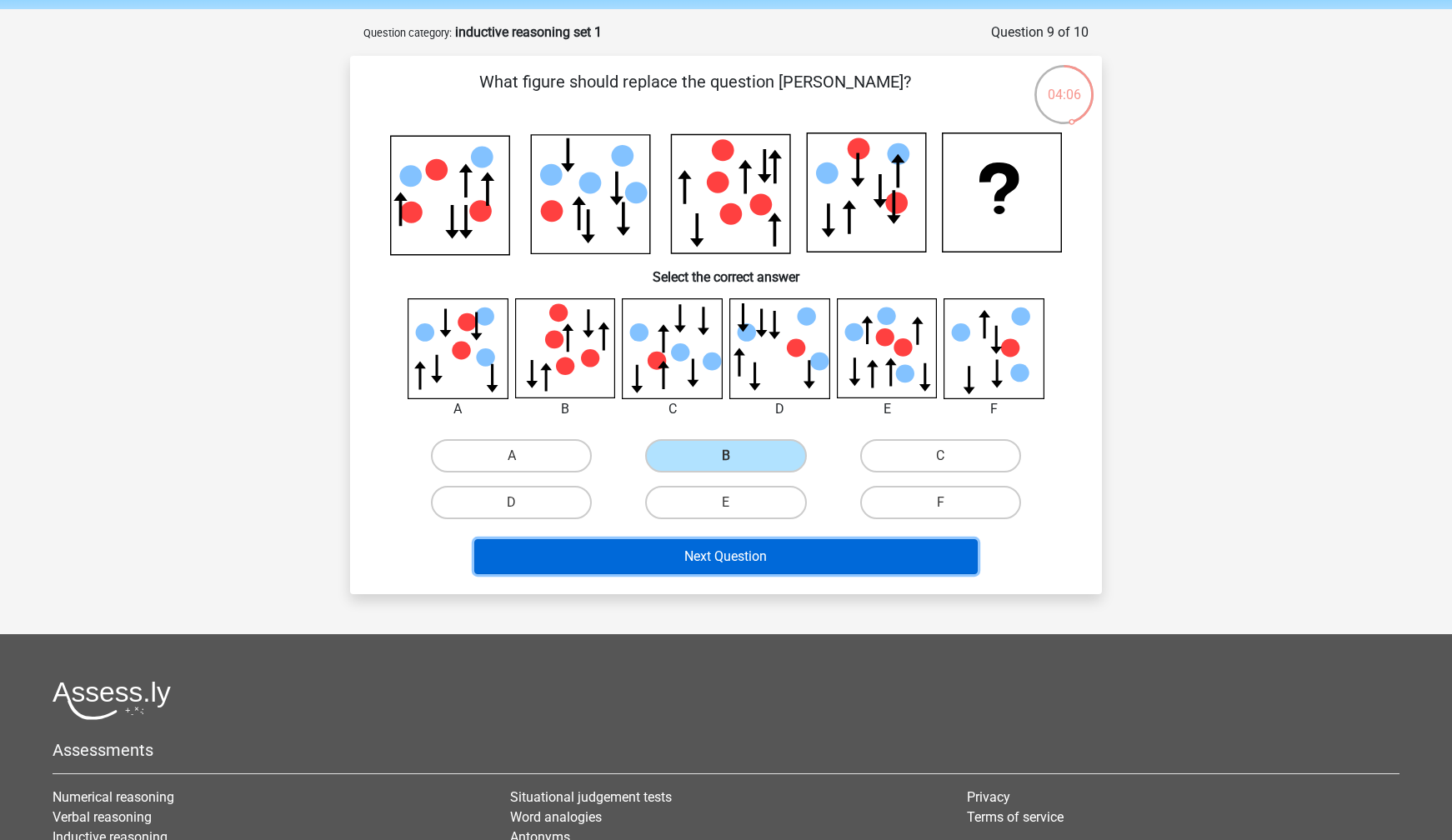
click at [734, 545] on button "Next Question" at bounding box center [726, 557] width 504 height 35
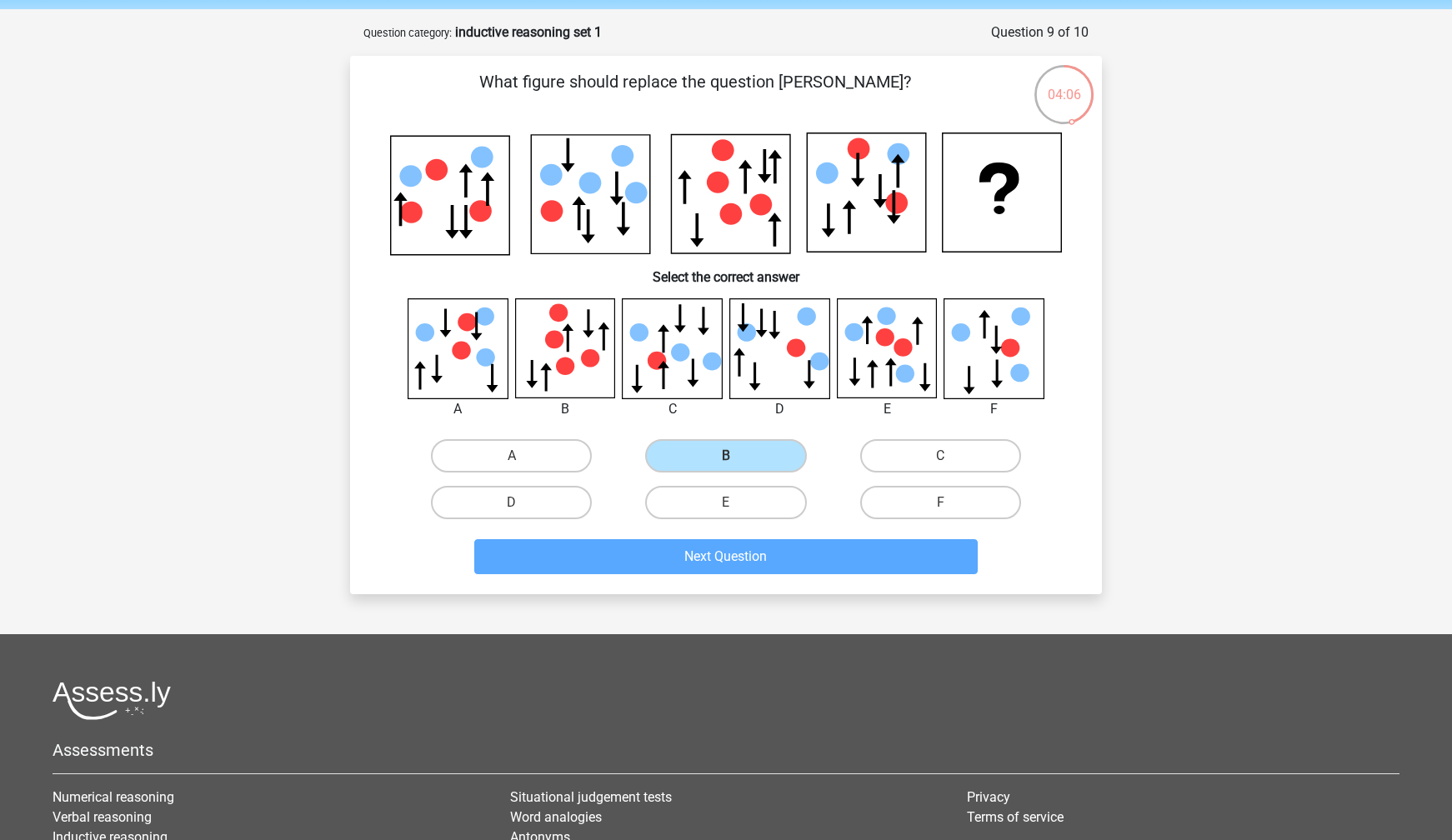
scroll to position [83, 0]
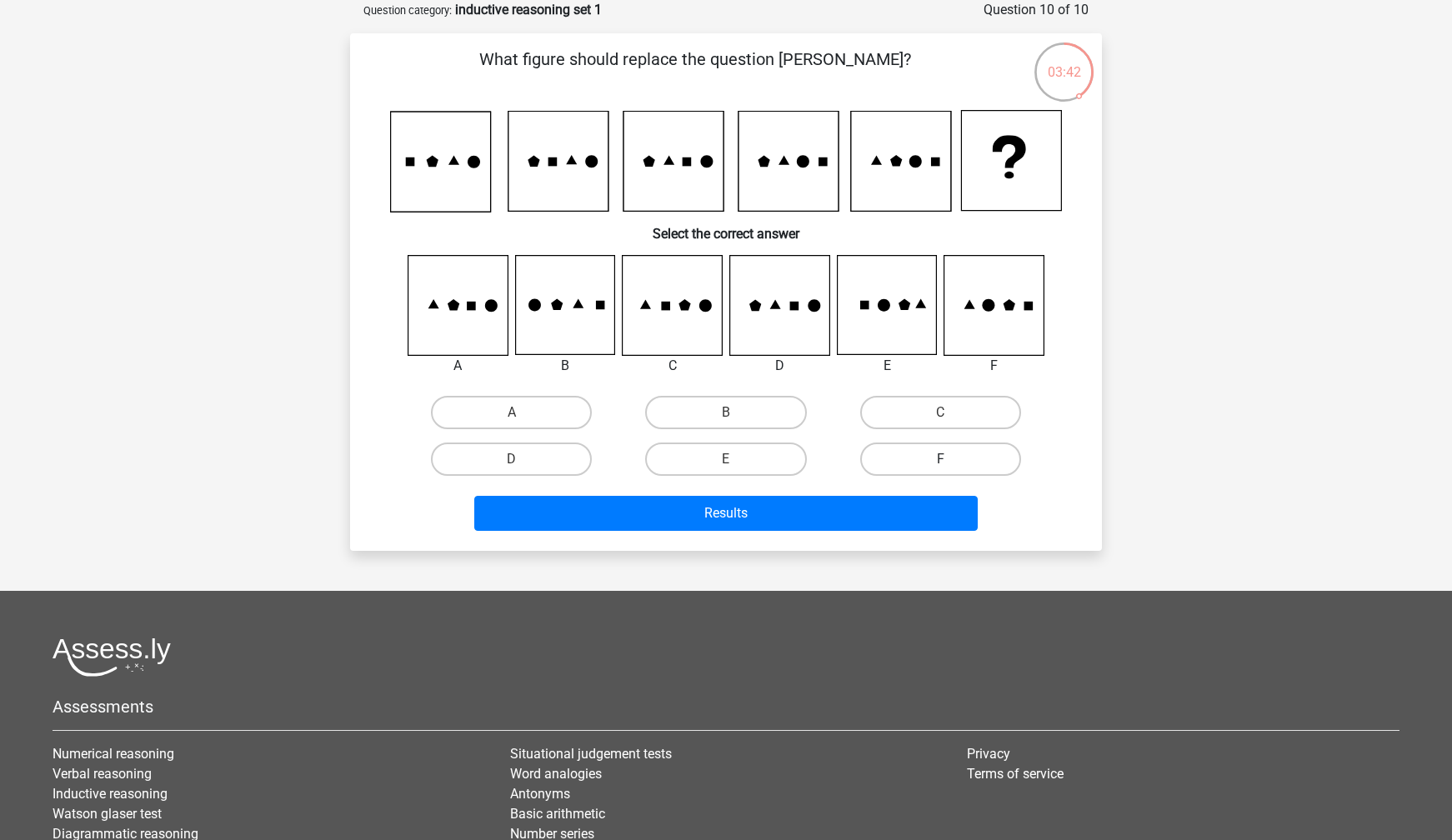
click at [946, 454] on label "F" at bounding box center [940, 459] width 161 height 33
click at [946, 460] on input "F" at bounding box center [945, 465] width 11 height 11
radio input "true"
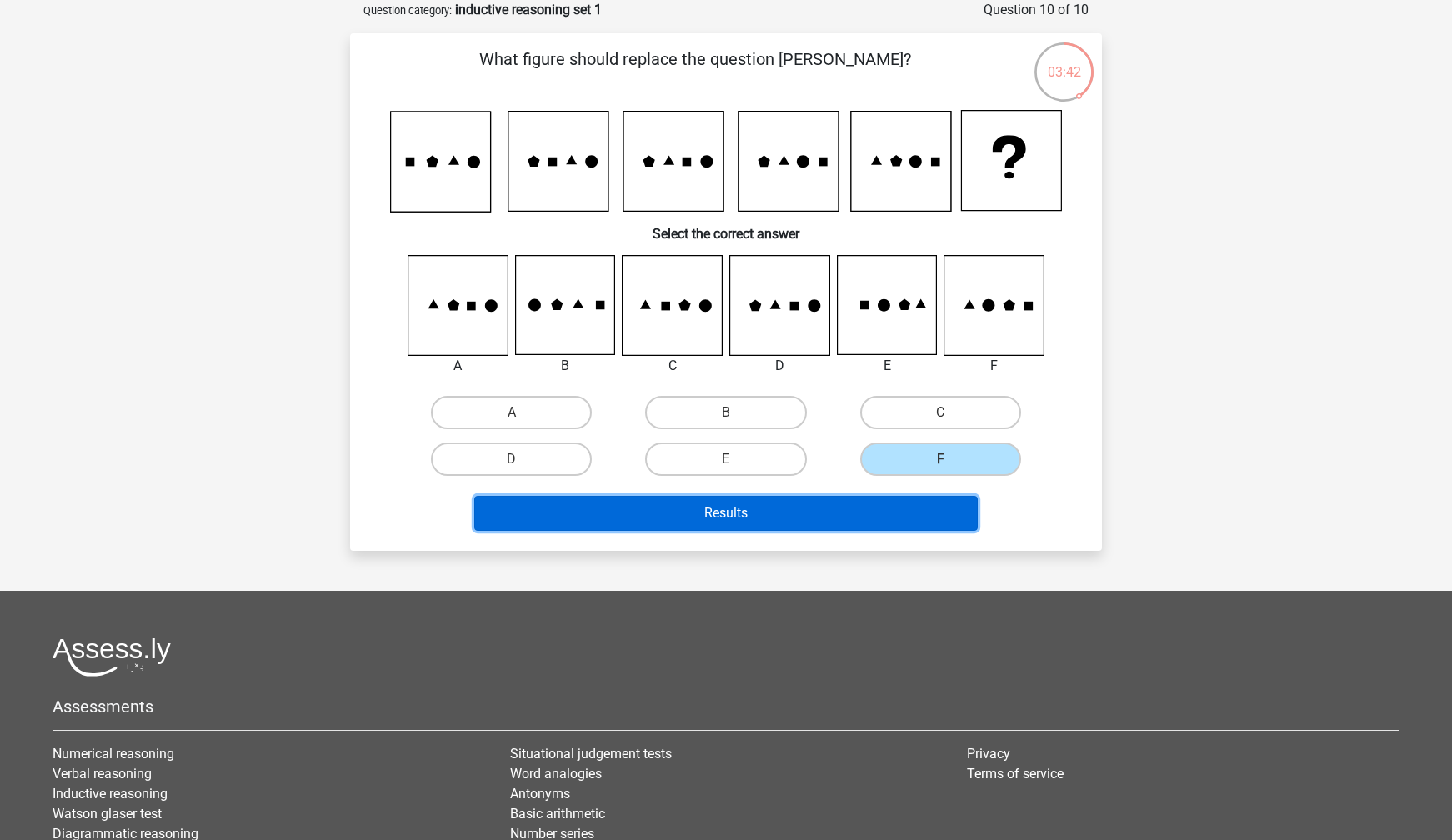
click at [881, 514] on button "Results" at bounding box center [726, 513] width 504 height 35
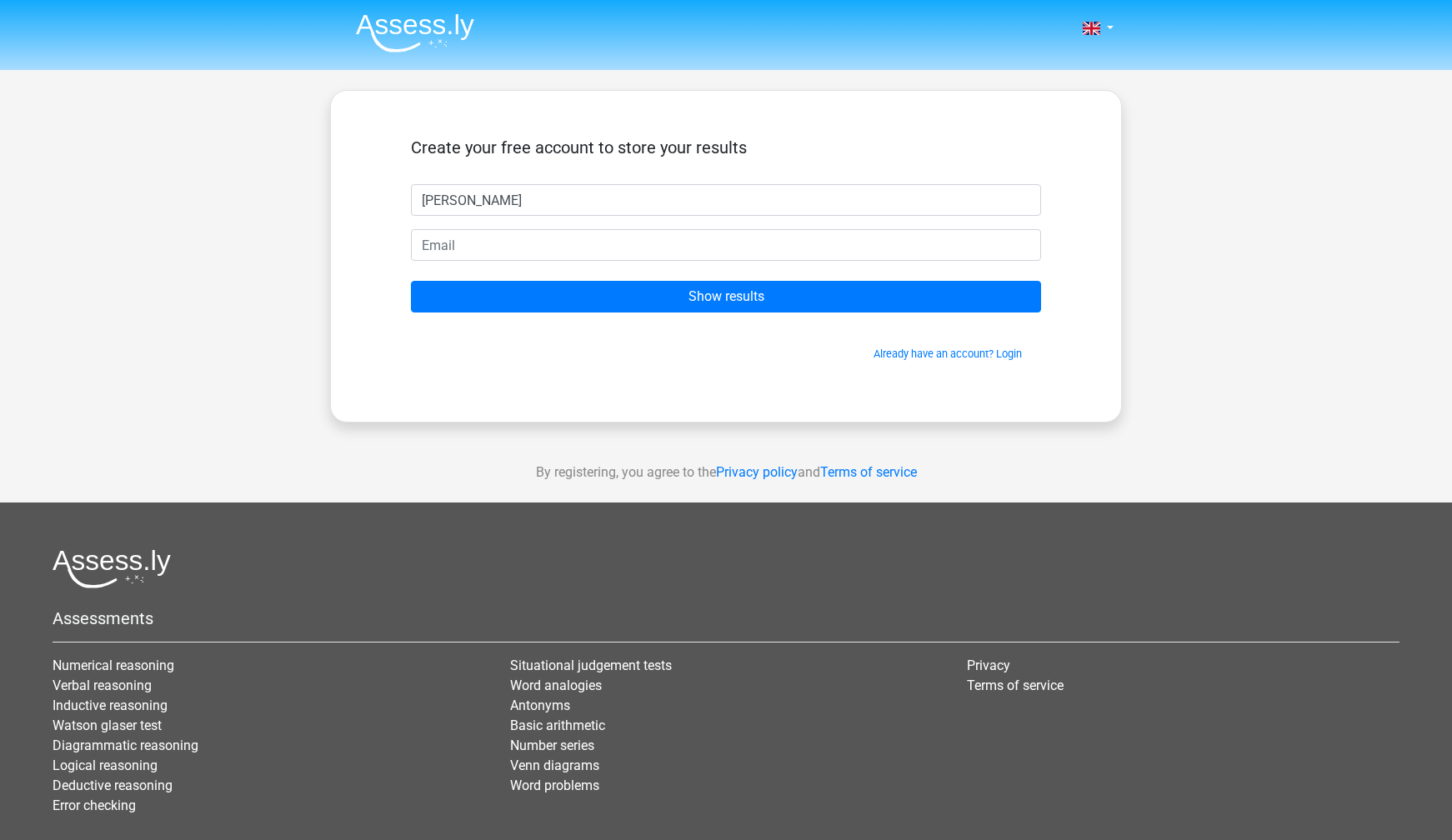
type input "lukas"
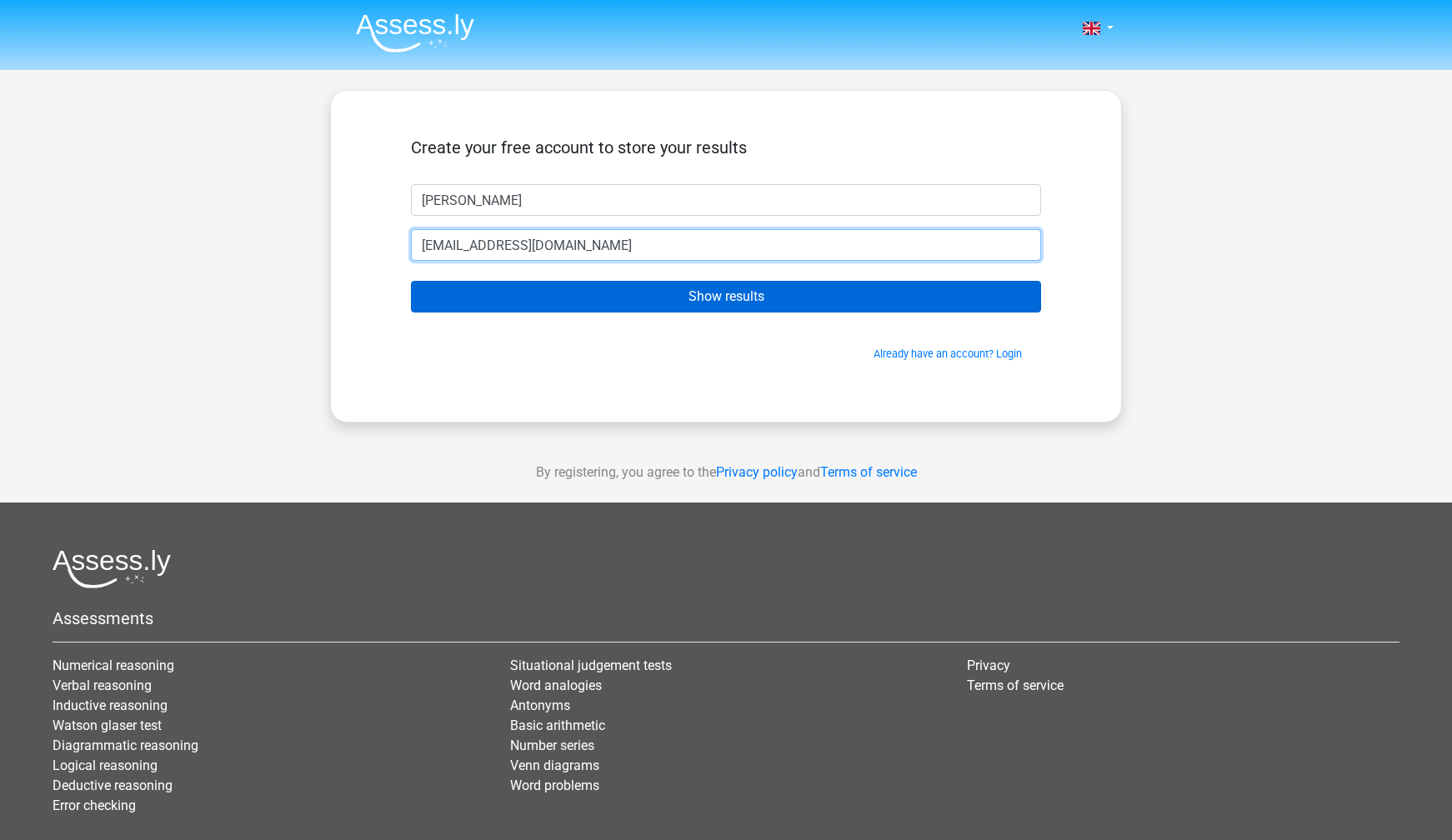
type input "lukaskaas02@gmail.com"
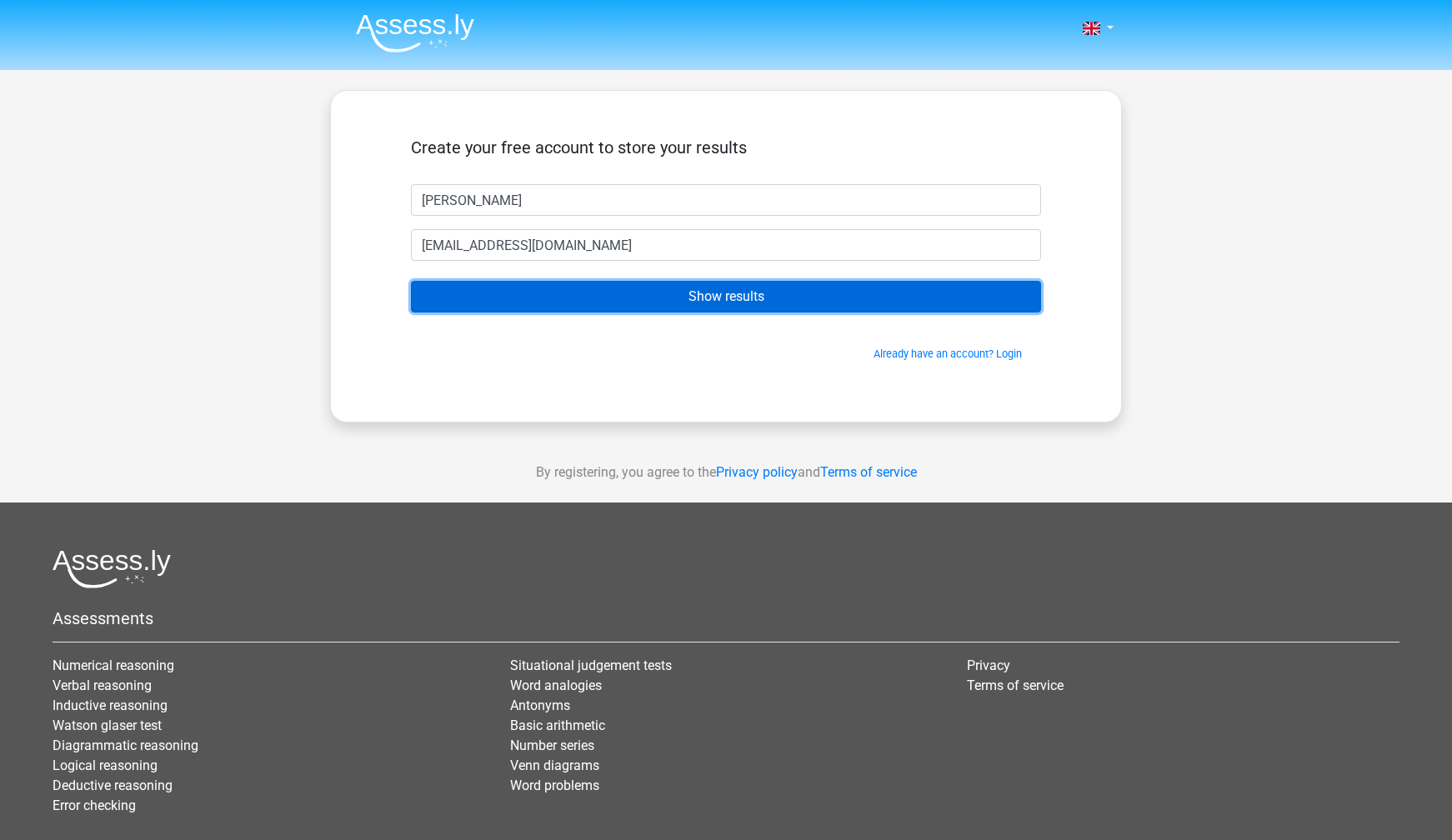
click at [778, 295] on input "Show results" at bounding box center [725, 296] width 630 height 32
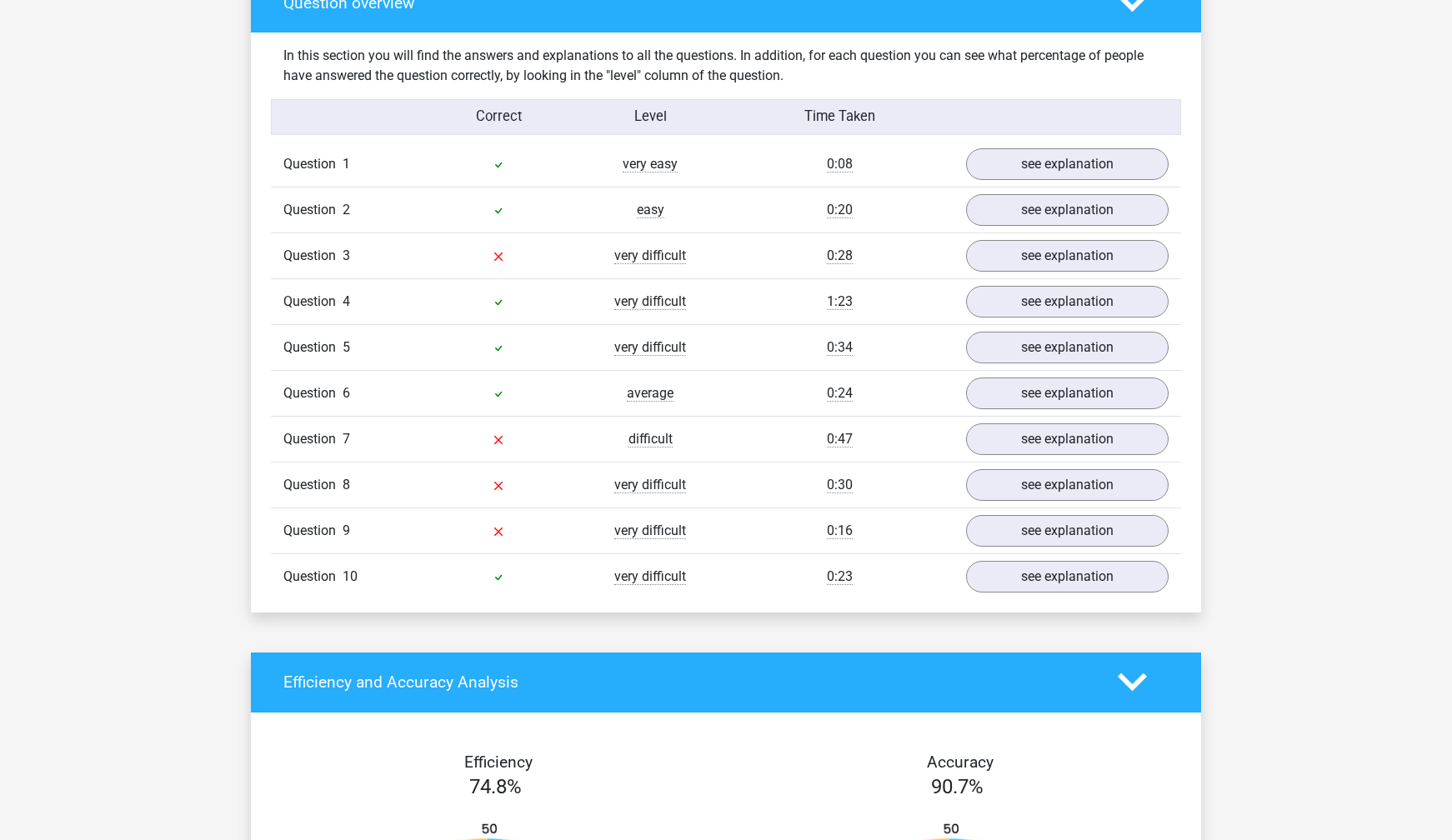
scroll to position [1142, 0]
